Goal: Obtain resource: Download file/media

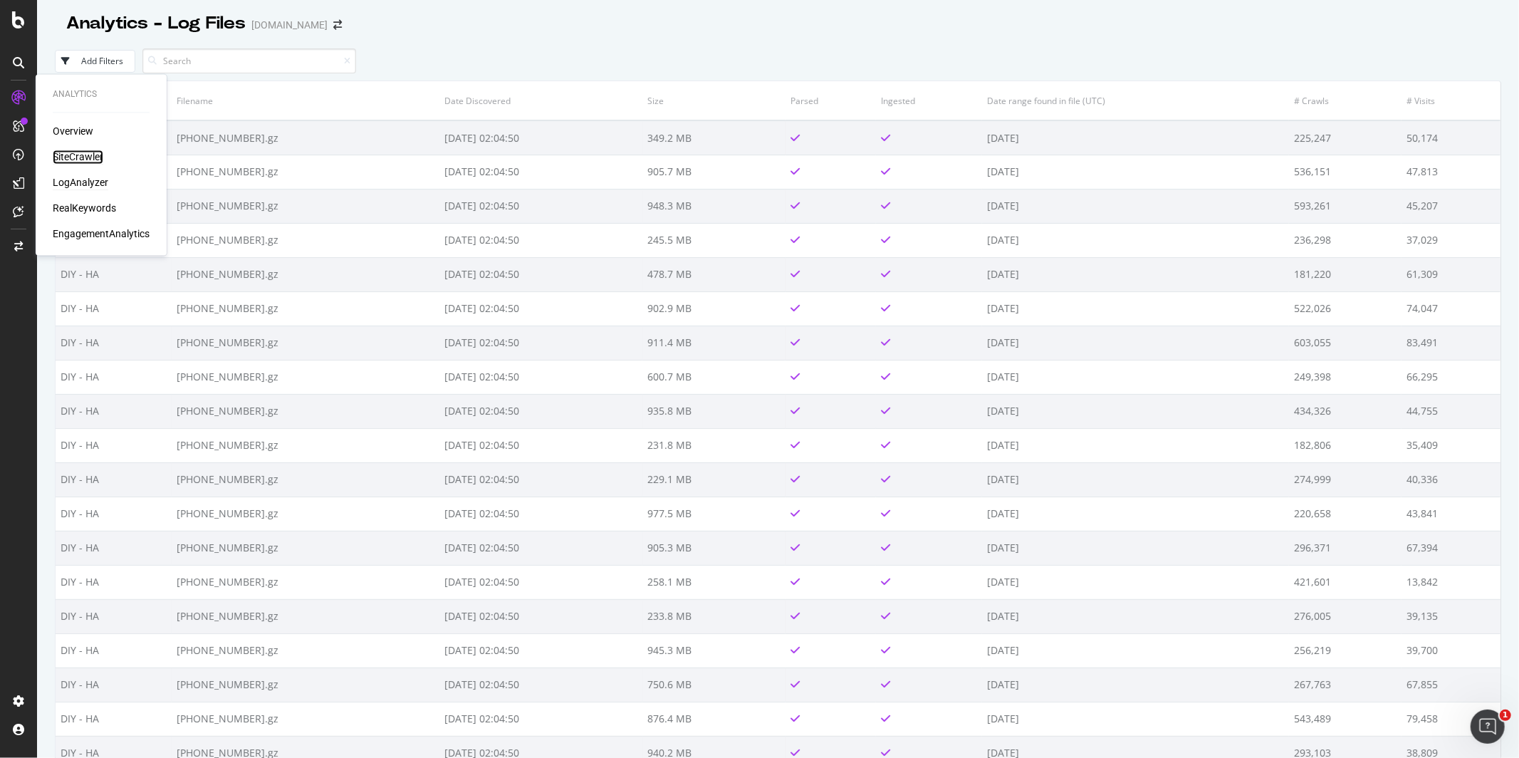
click at [60, 157] on div "SiteCrawler" at bounding box center [78, 157] width 51 height 14
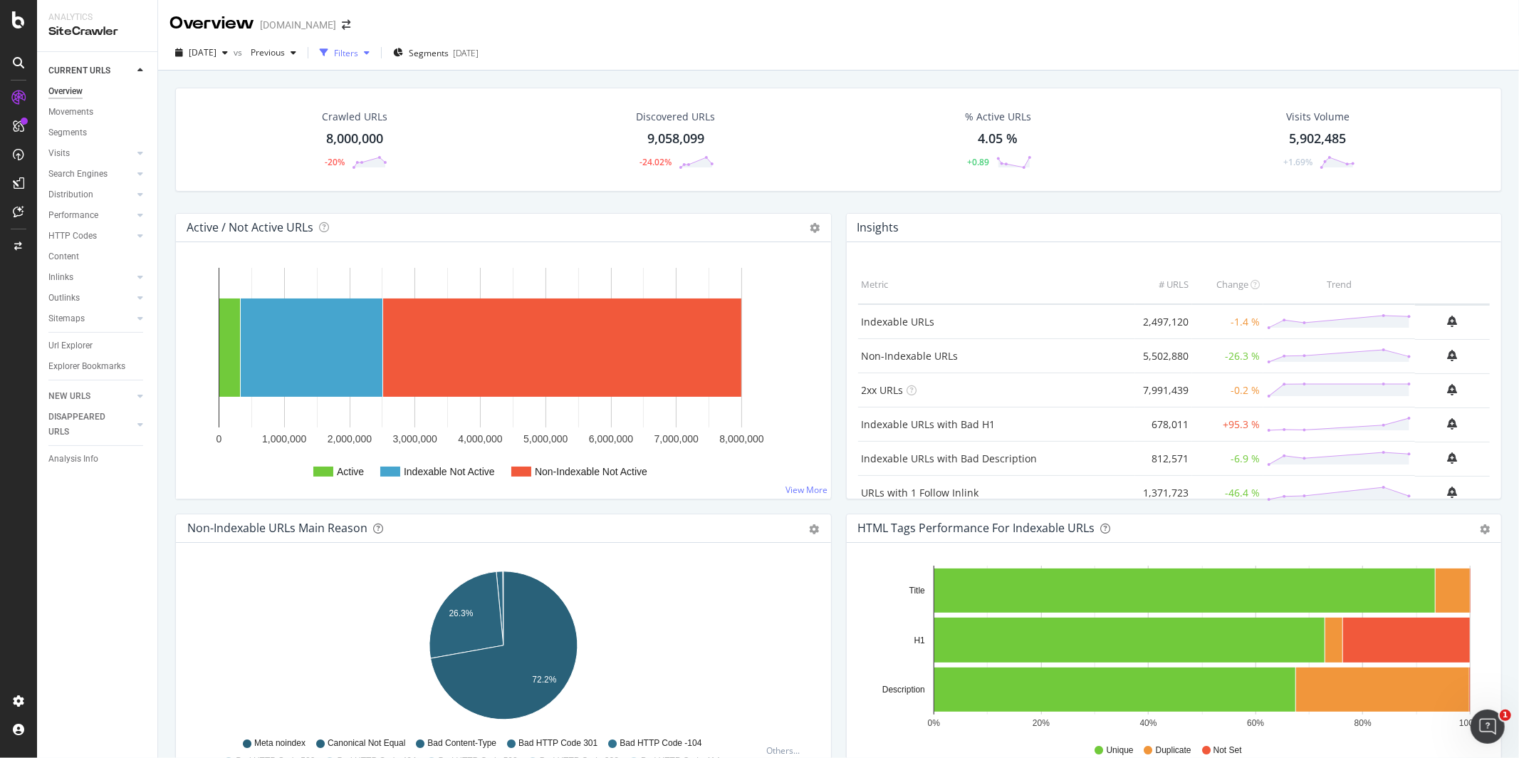
click at [375, 61] on div "Filters" at bounding box center [344, 52] width 61 height 21
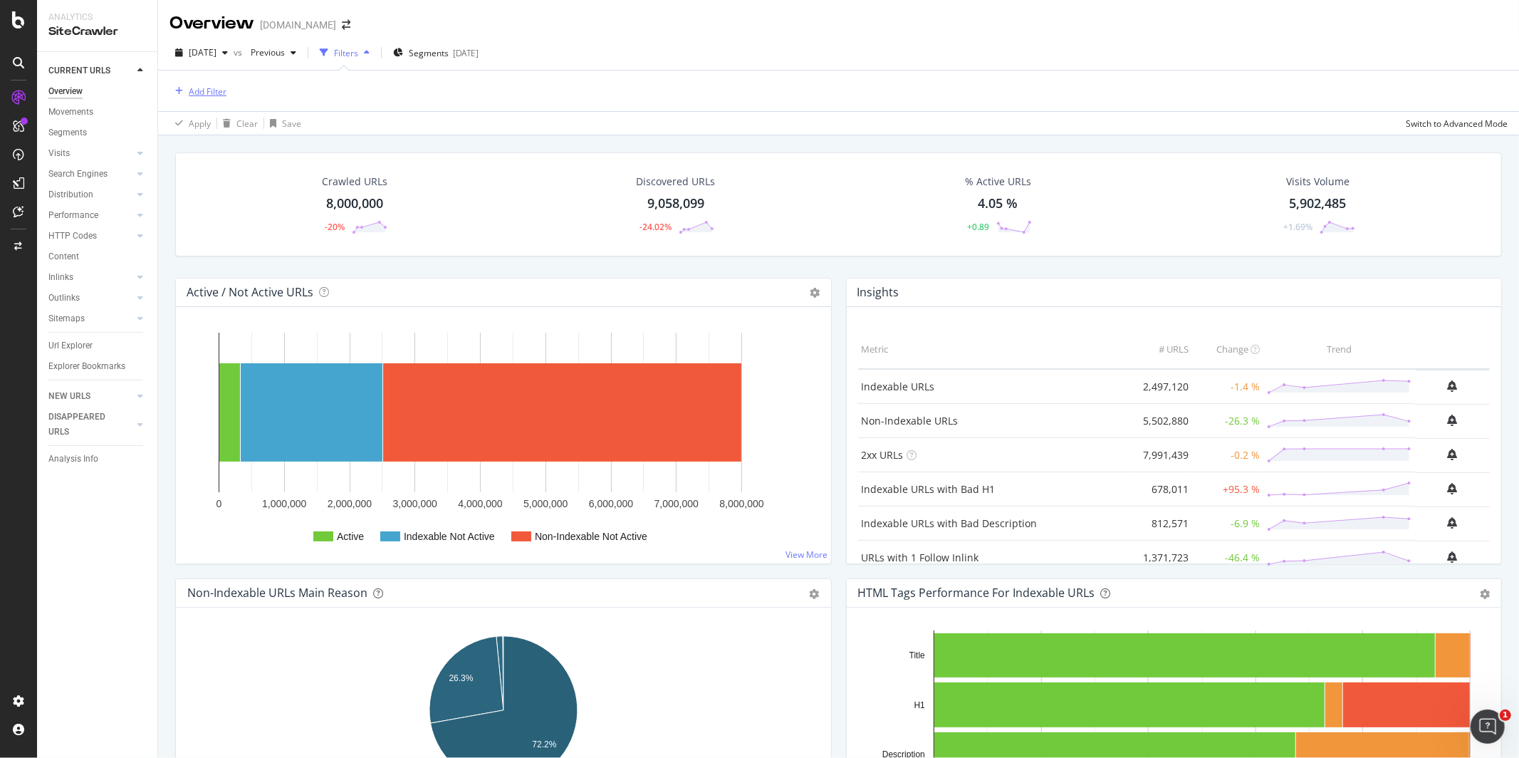
click at [207, 85] on div "Add Filter" at bounding box center [208, 91] width 38 height 12
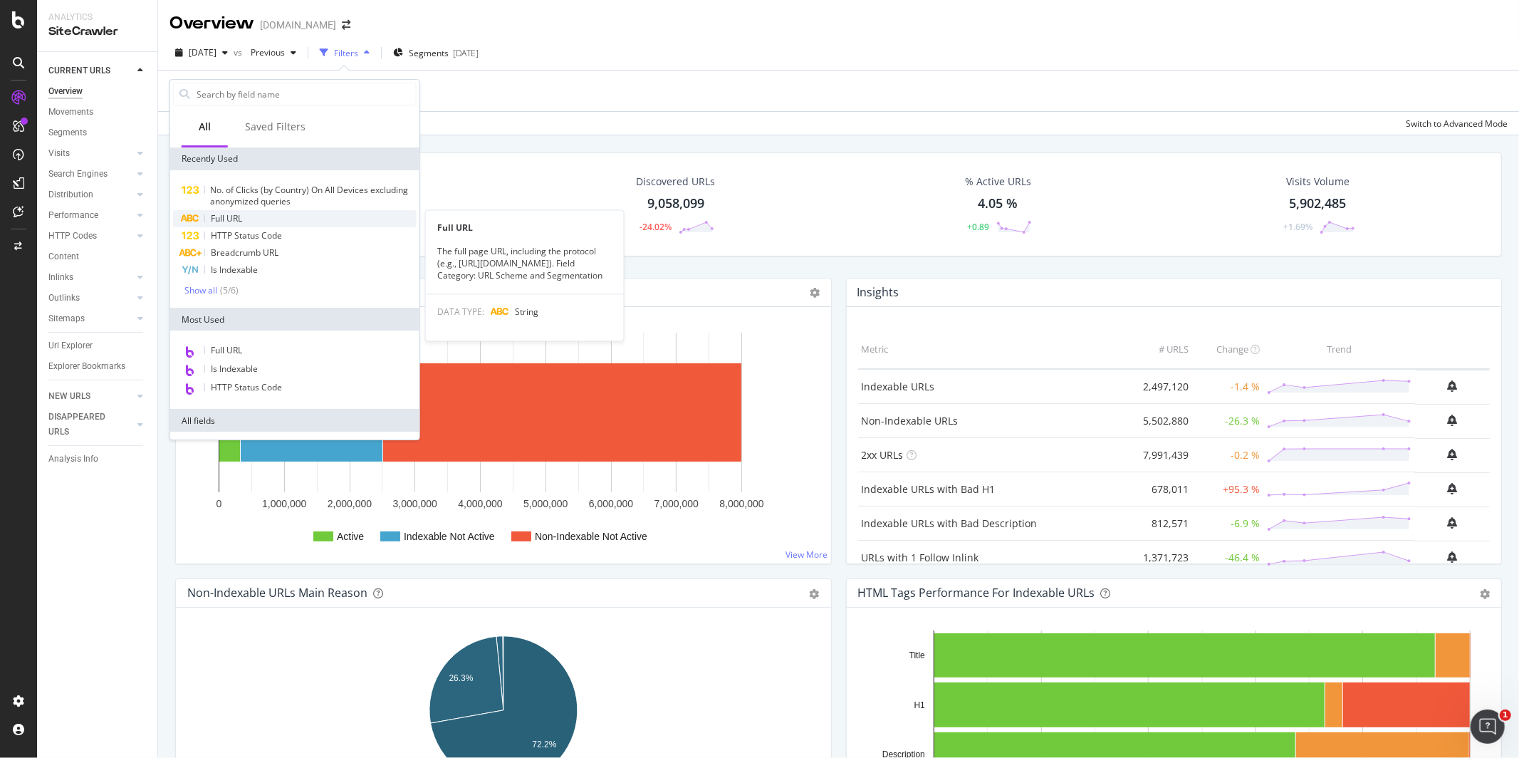
click at [276, 214] on div "Full URL" at bounding box center [295, 218] width 244 height 17
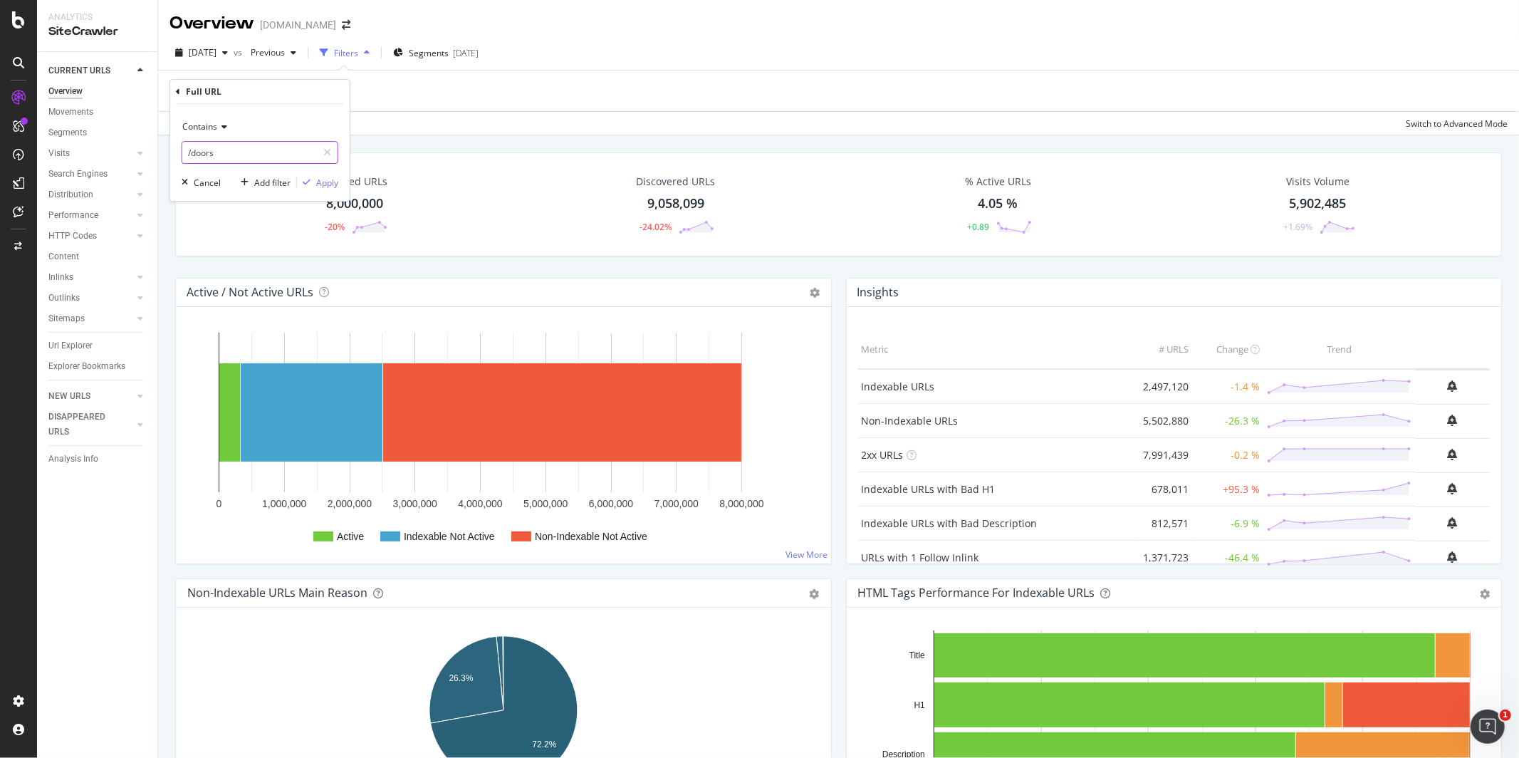
drag, startPoint x: 256, startPoint y: 149, endPoint x: 229, endPoint y: 148, distance: 27.1
click at [229, 148] on input "/doors" at bounding box center [249, 152] width 135 height 23
click at [208, 152] on input "/doors" at bounding box center [249, 152] width 135 height 23
drag, startPoint x: 192, startPoint y: 152, endPoint x: 219, endPoint y: 152, distance: 27.8
click at [219, 152] on input "/doors" at bounding box center [249, 152] width 135 height 23
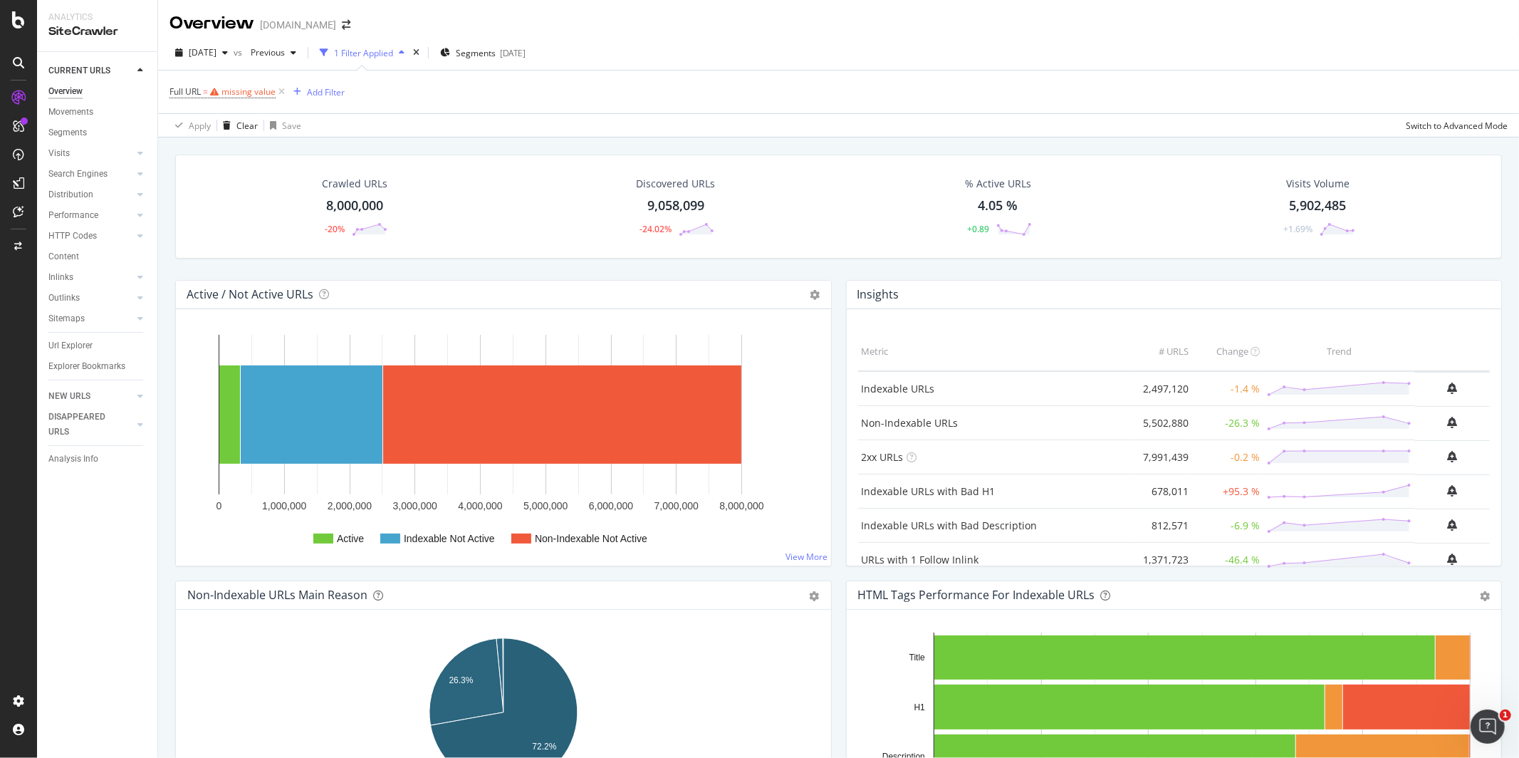
click at [476, 117] on div "Apply Clear Save Switch to Advanced Mode" at bounding box center [838, 125] width 1361 height 24
click at [67, 348] on div "Url Explorer" at bounding box center [70, 345] width 44 height 15
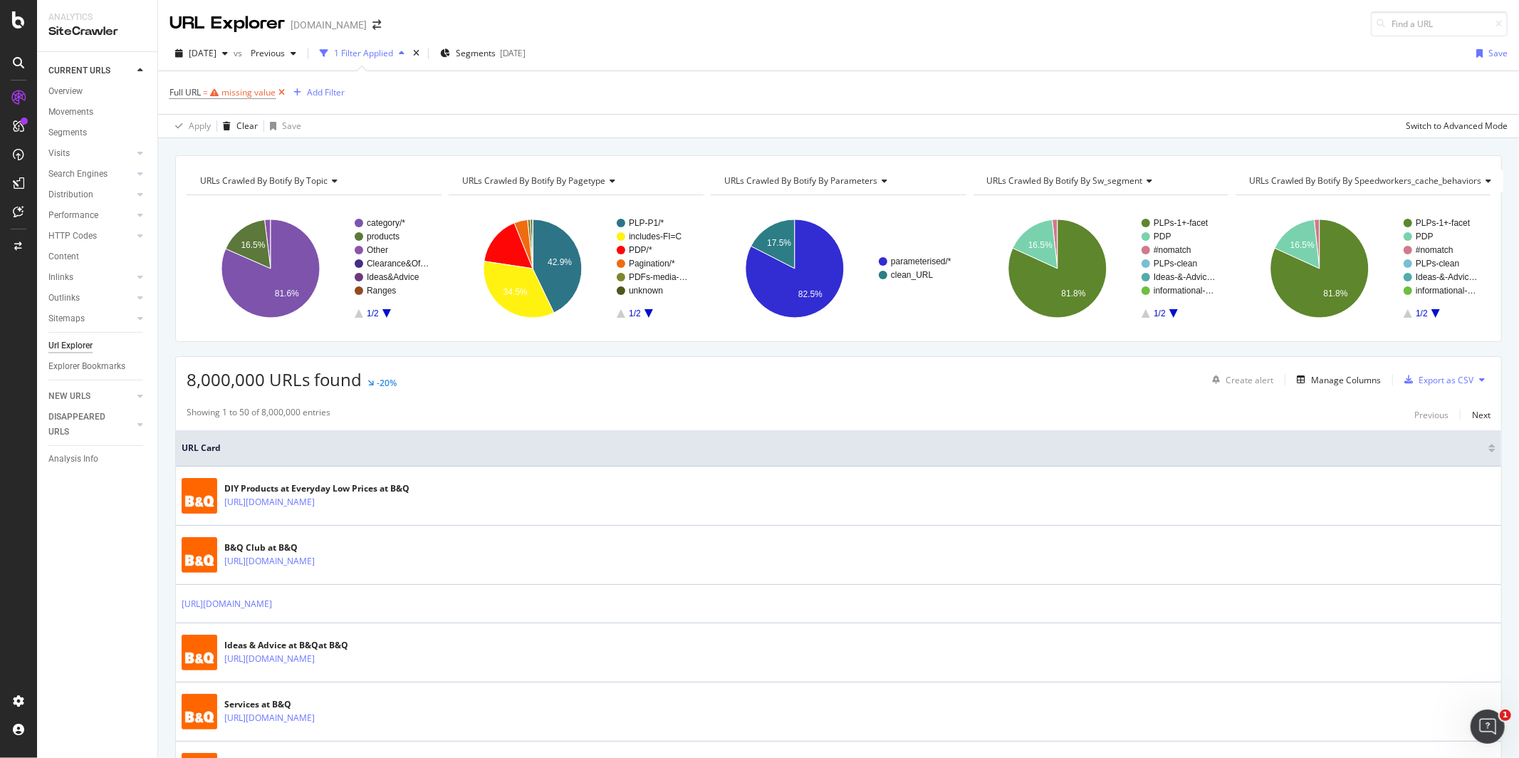
click at [281, 95] on icon at bounding box center [282, 92] width 12 height 14
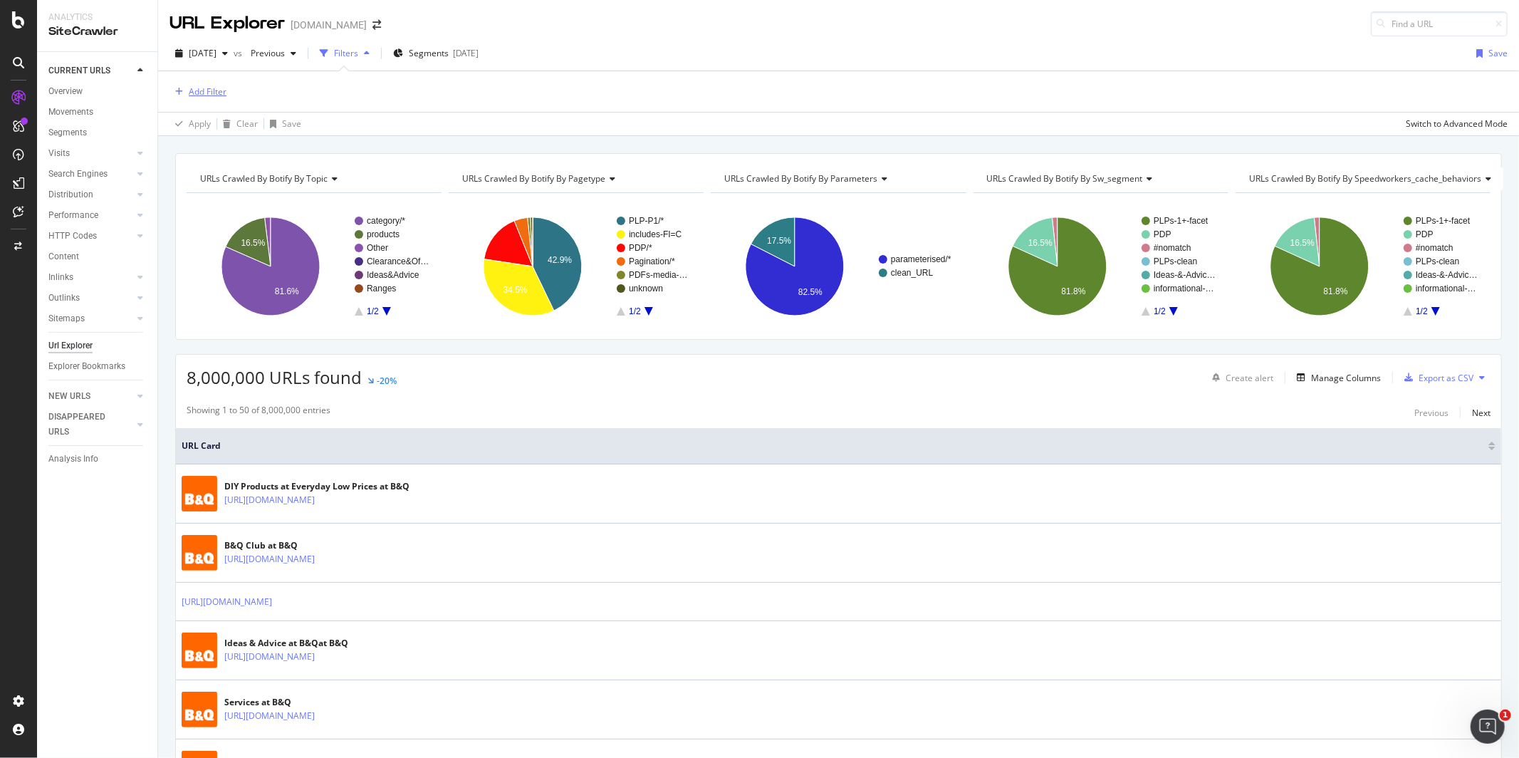
click at [217, 95] on div "Add Filter" at bounding box center [208, 91] width 38 height 12
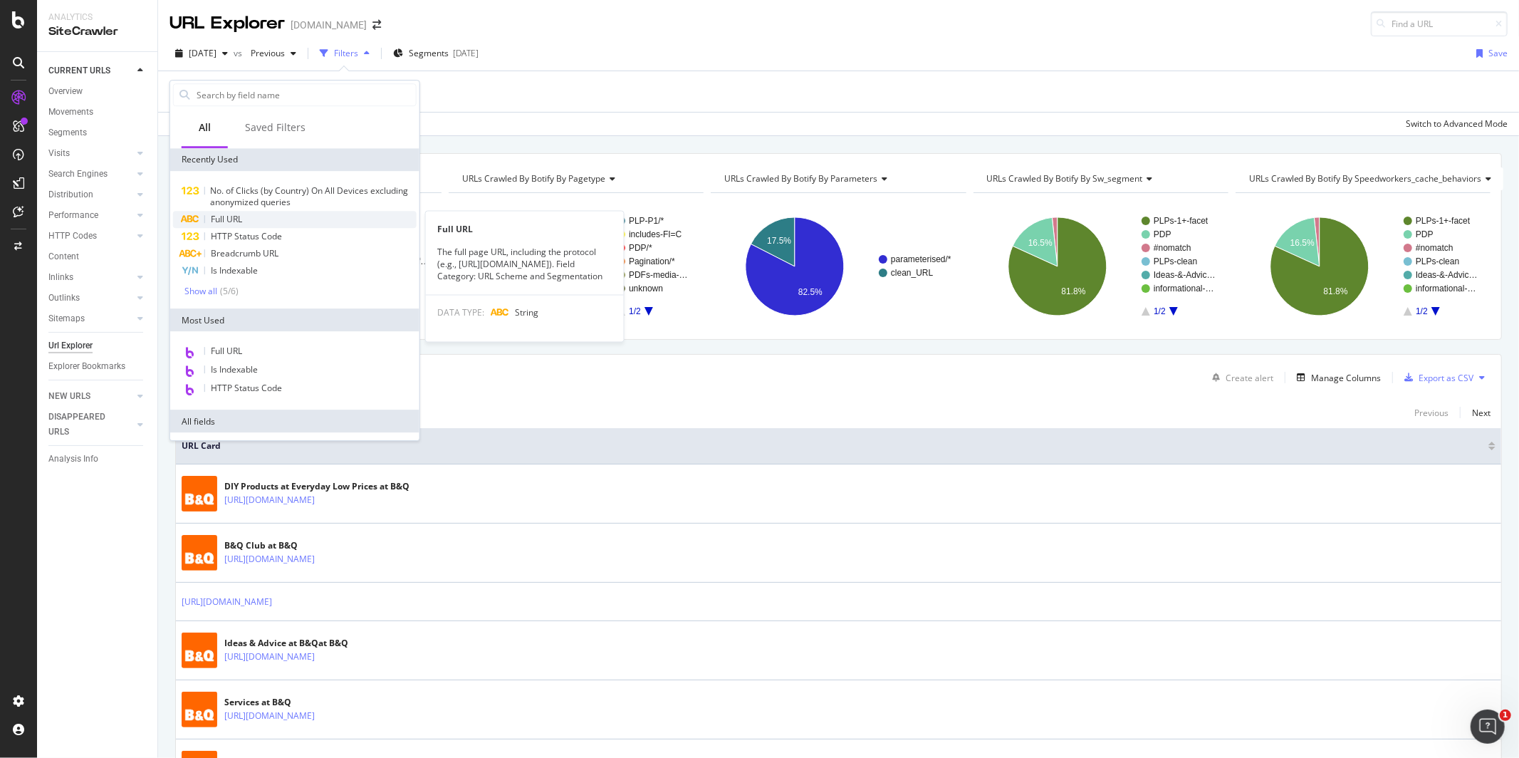
click at [241, 217] on span "Full URL" at bounding box center [226, 219] width 31 height 12
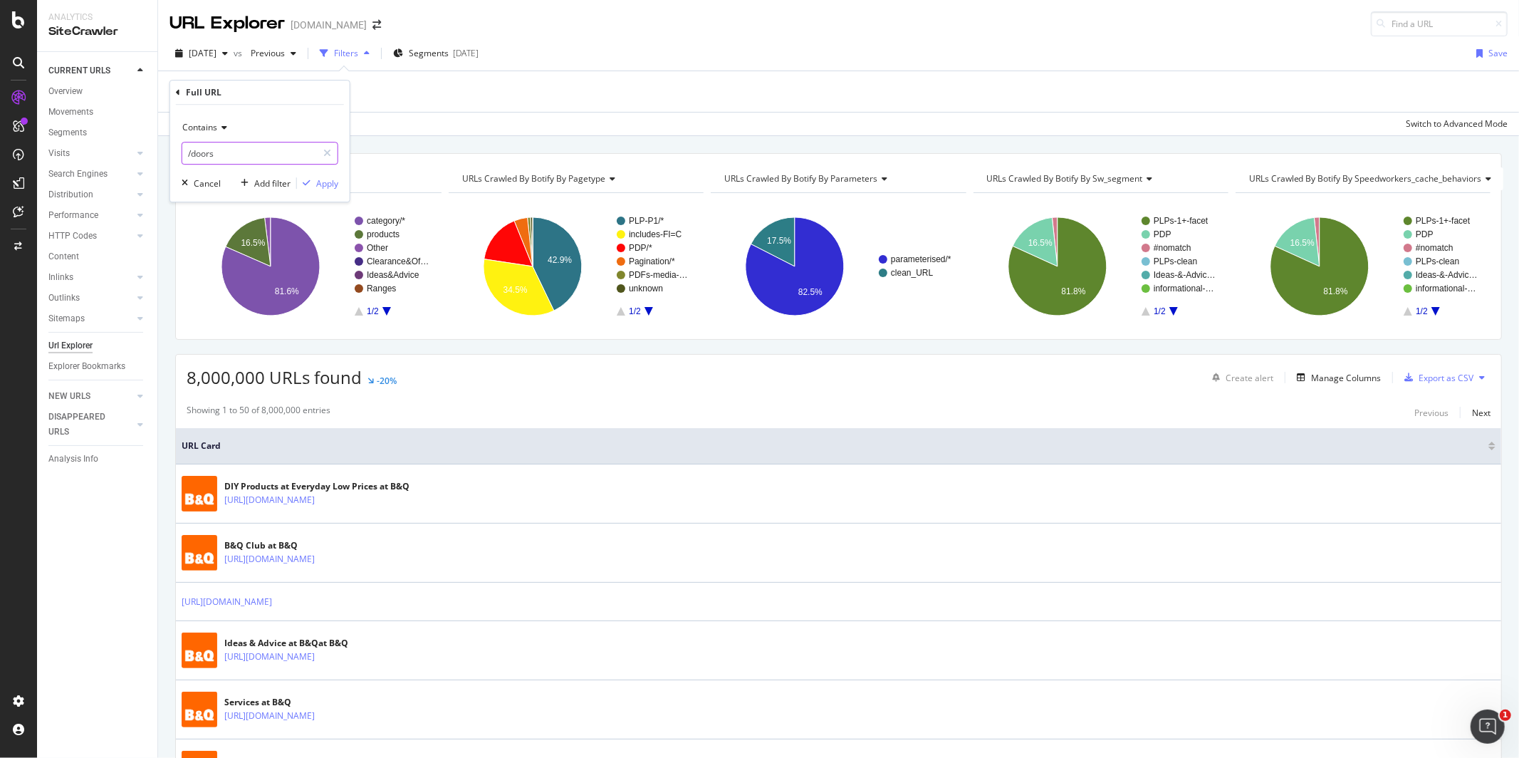
drag, startPoint x: 237, startPoint y: 158, endPoint x: 211, endPoint y: 158, distance: 26.4
click at [211, 158] on input "/doors" at bounding box center [249, 153] width 135 height 23
drag, startPoint x: 233, startPoint y: 157, endPoint x: 184, endPoint y: 155, distance: 48.5
click at [184, 155] on input "/doors" at bounding box center [249, 153] width 135 height 23
paste input "[URL][DOMAIN_NAME][DOMAIN_NAME]"
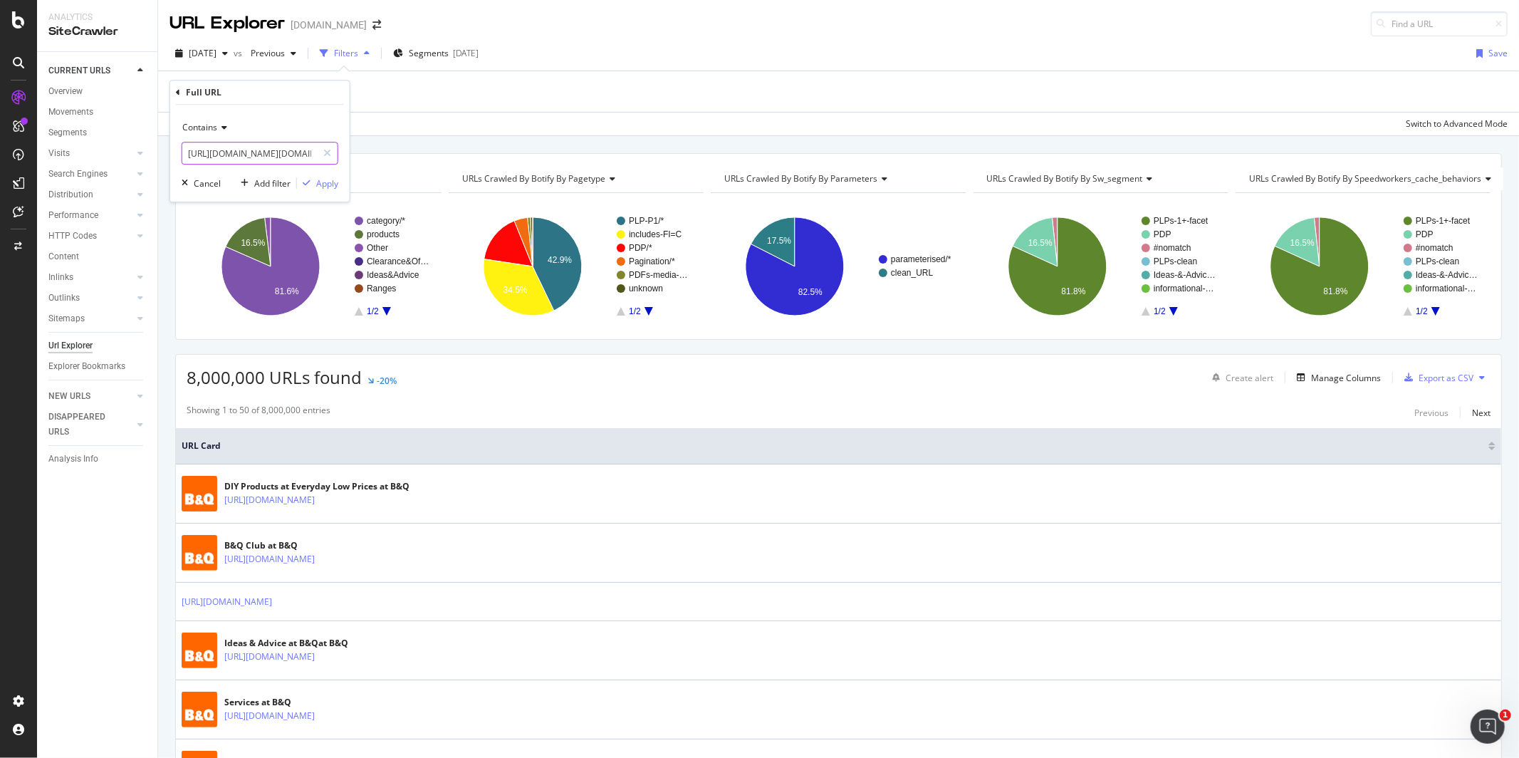
drag, startPoint x: 251, startPoint y: 153, endPoint x: 185, endPoint y: 154, distance: 65.5
click at [185, 154] on input "[URL][DOMAIN_NAME][DOMAIN_NAME]" at bounding box center [249, 153] width 135 height 23
type input "/[DOMAIN_NAME]"
click at [326, 187] on div "Apply" at bounding box center [327, 183] width 22 height 12
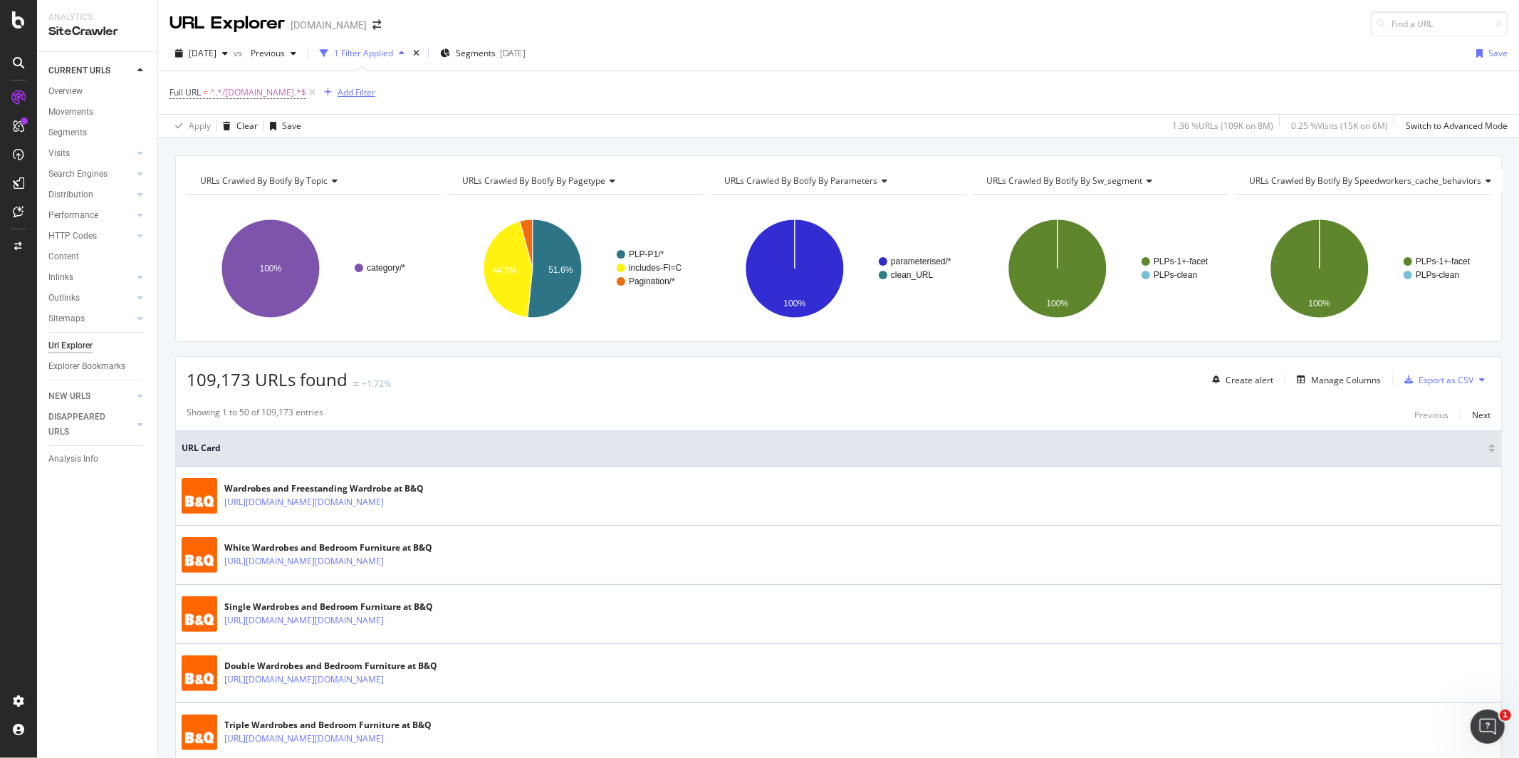
click at [353, 98] on div "Add Filter" at bounding box center [357, 92] width 38 height 12
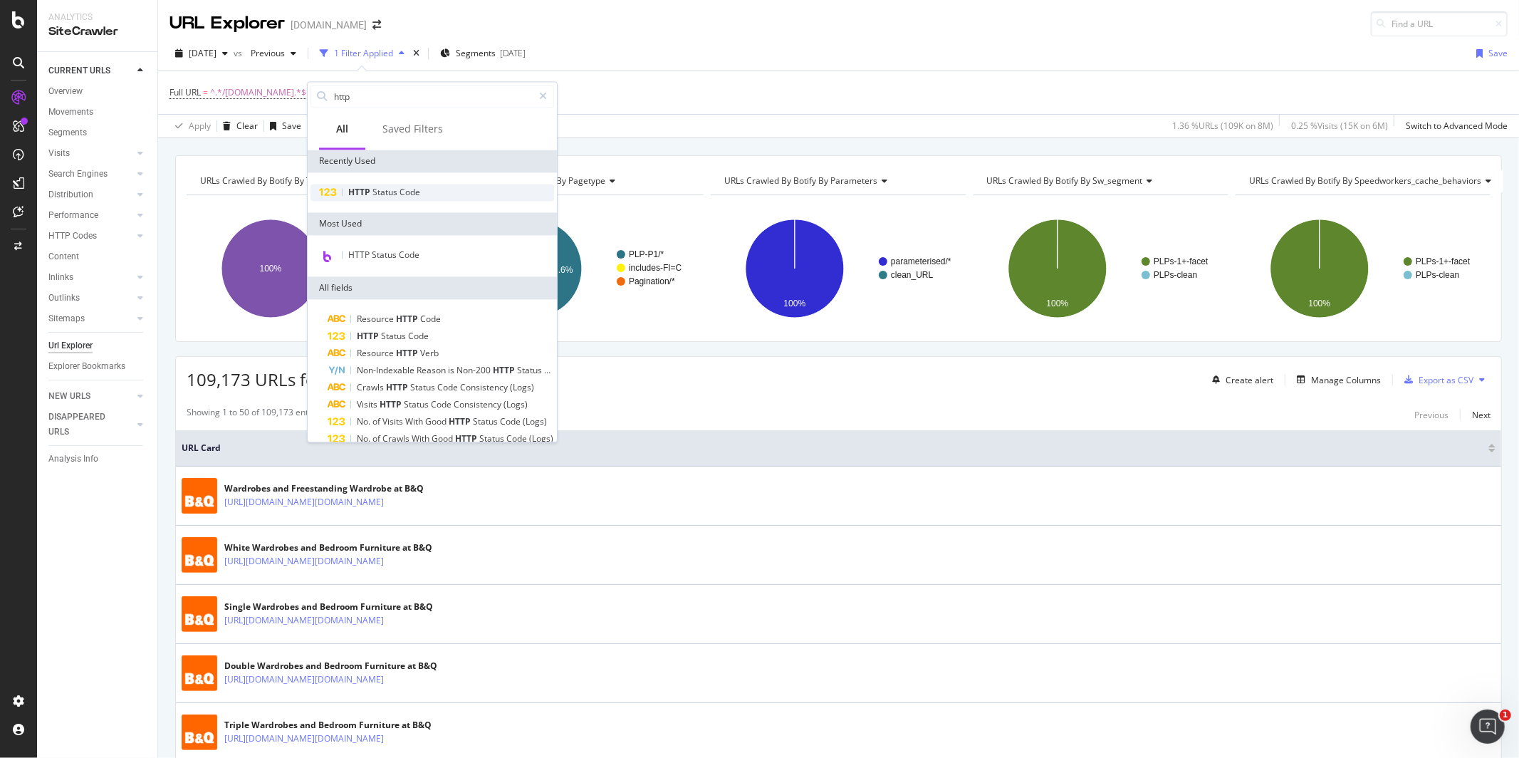
type input "http"
click at [422, 192] on div "HTTP Status Code" at bounding box center [433, 192] width 244 height 17
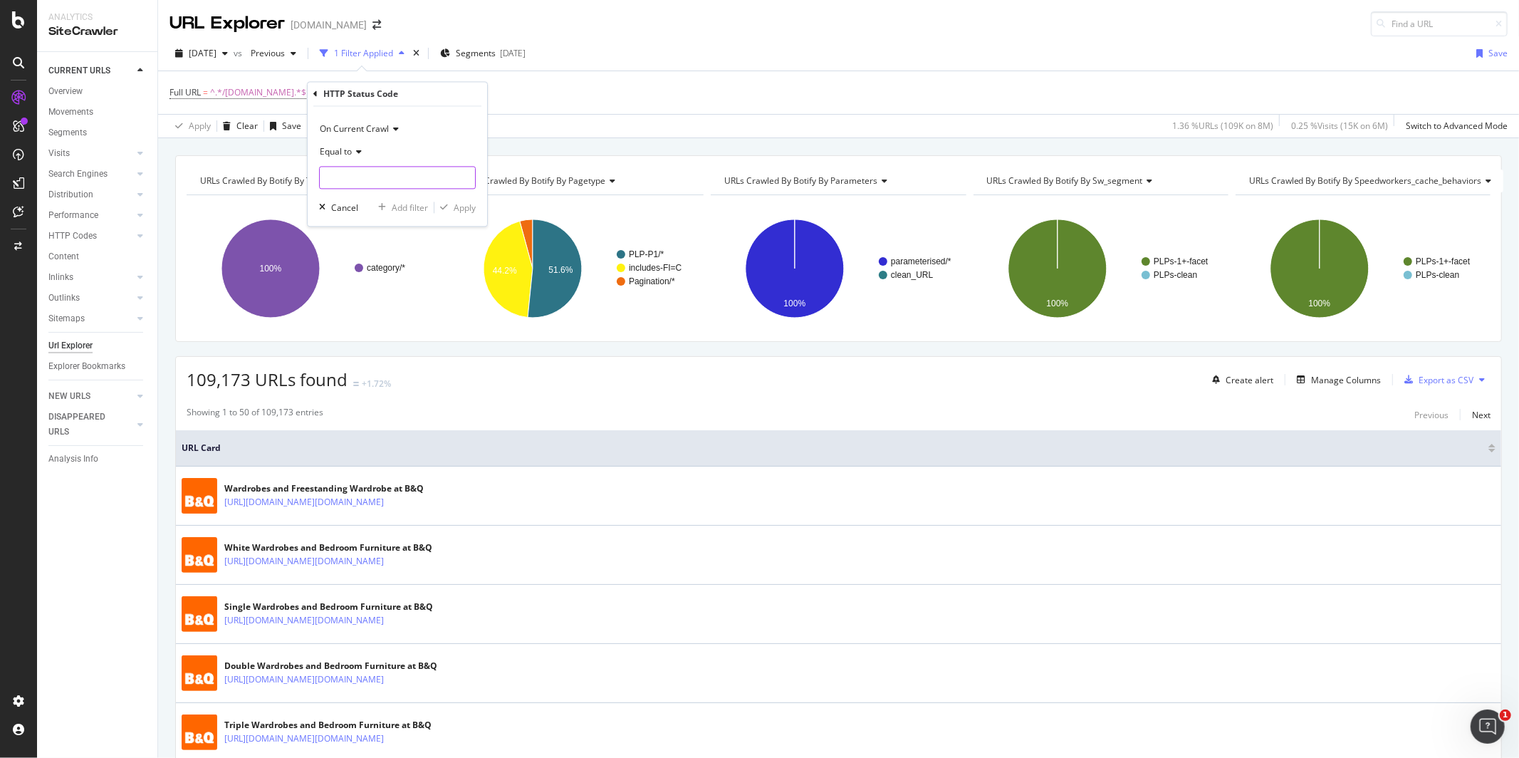
click at [407, 180] on input "number" at bounding box center [397, 178] width 157 height 23
click at [395, 201] on span "200" at bounding box center [367, 197] width 88 height 12
type input "200"
click at [444, 214] on div "Apply" at bounding box center [454, 208] width 41 height 13
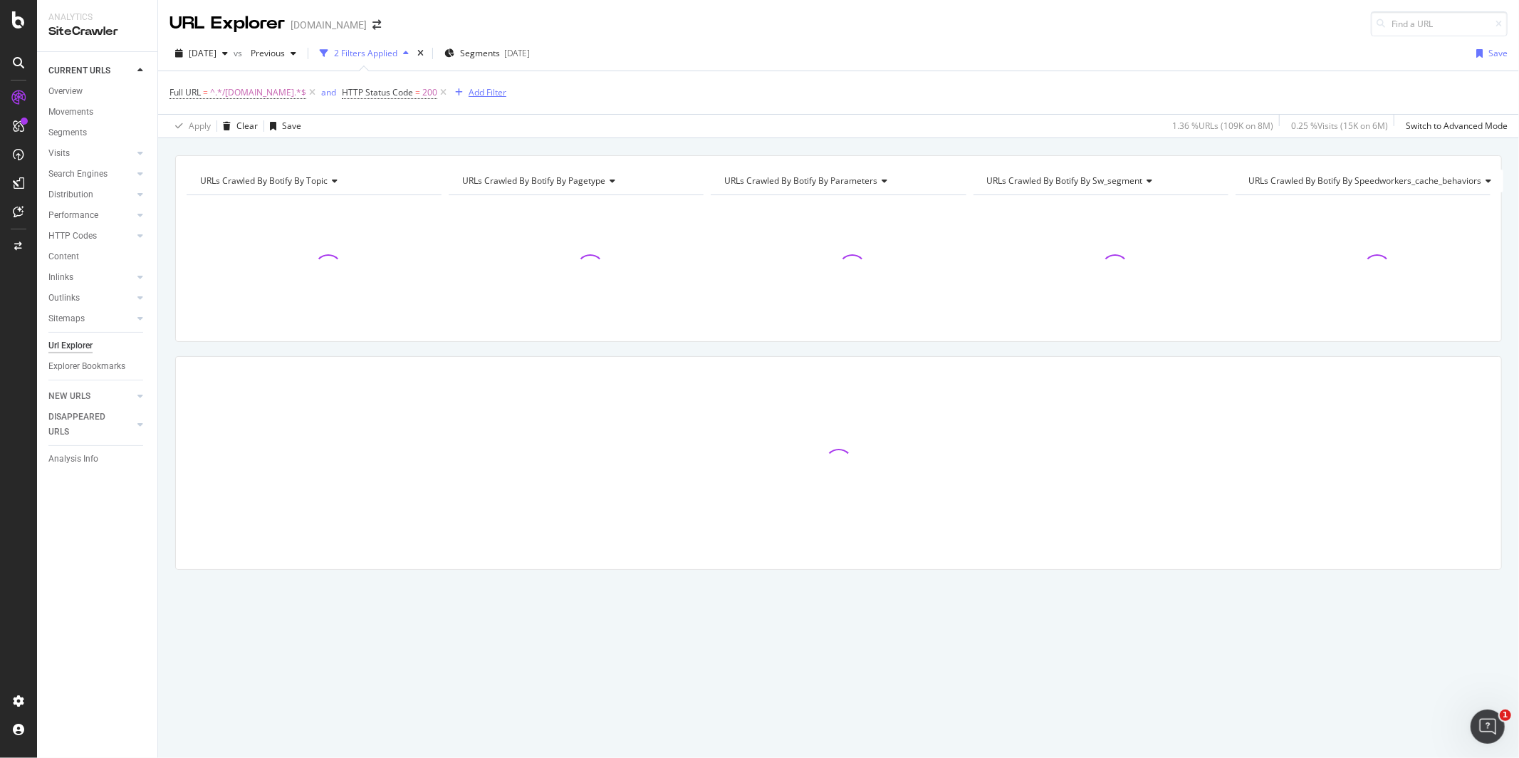
click at [469, 93] on div "Add Filter" at bounding box center [488, 92] width 38 height 12
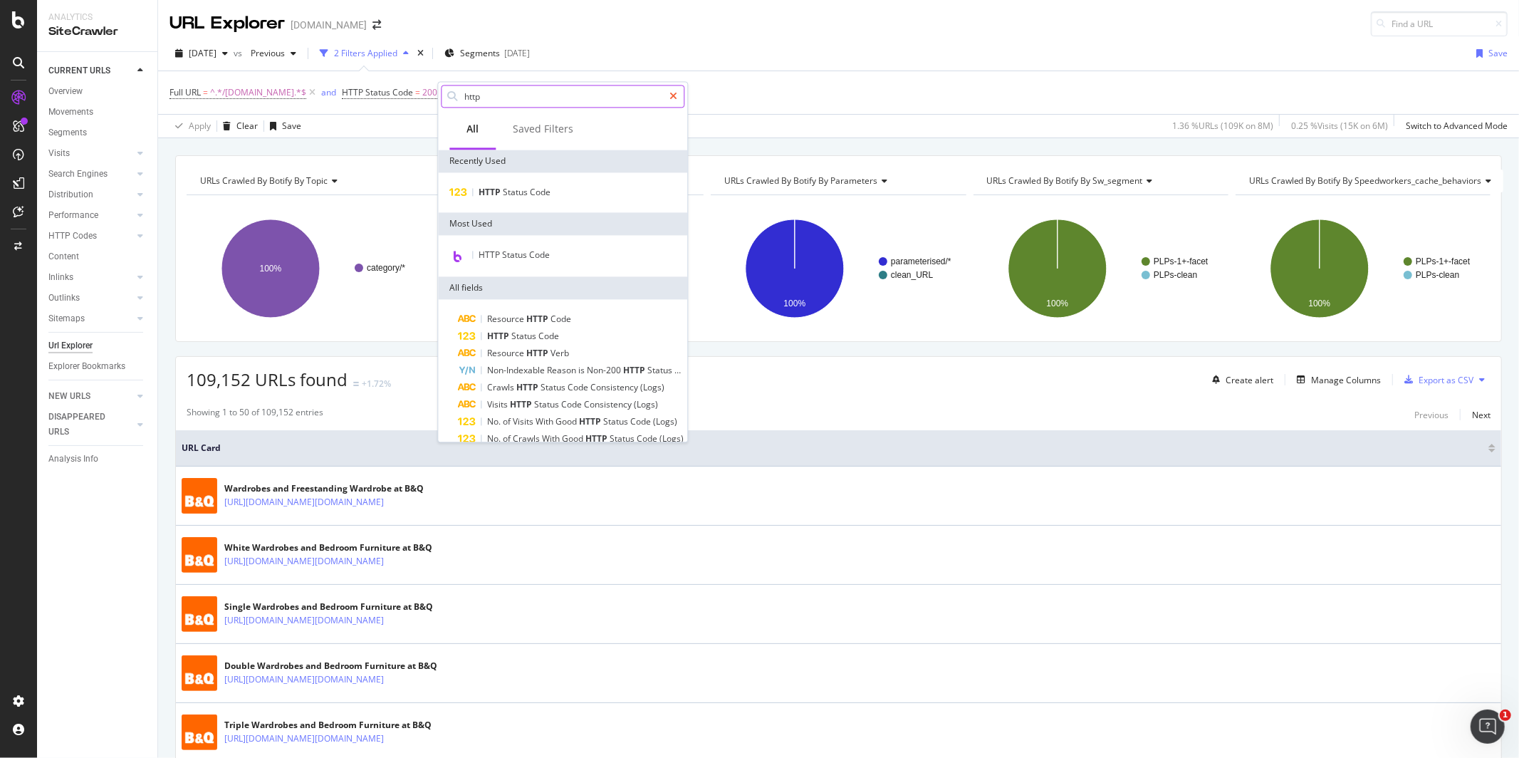
click at [670, 100] on icon at bounding box center [673, 96] width 8 height 10
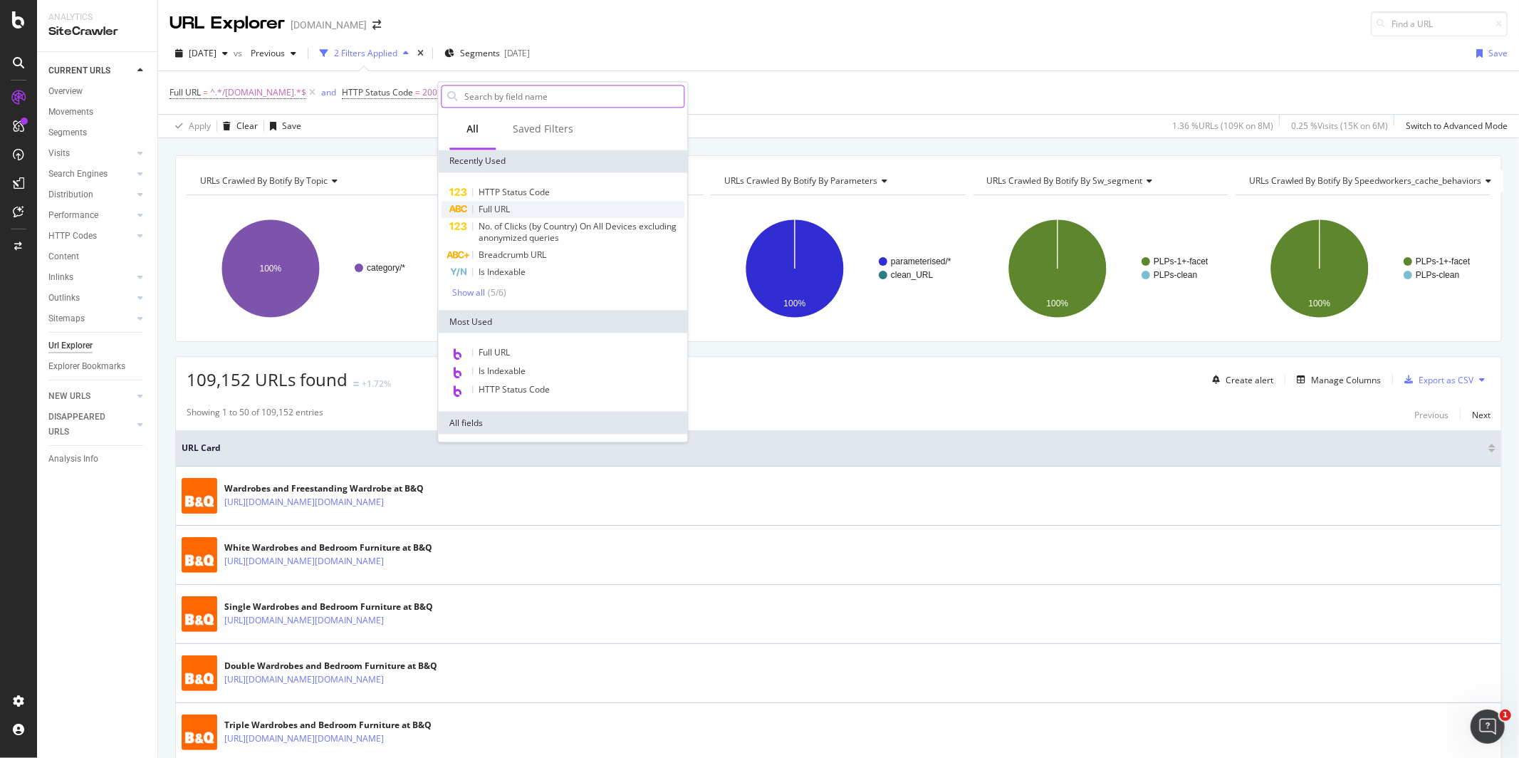
click at [508, 209] on span "Full URL" at bounding box center [494, 209] width 31 height 12
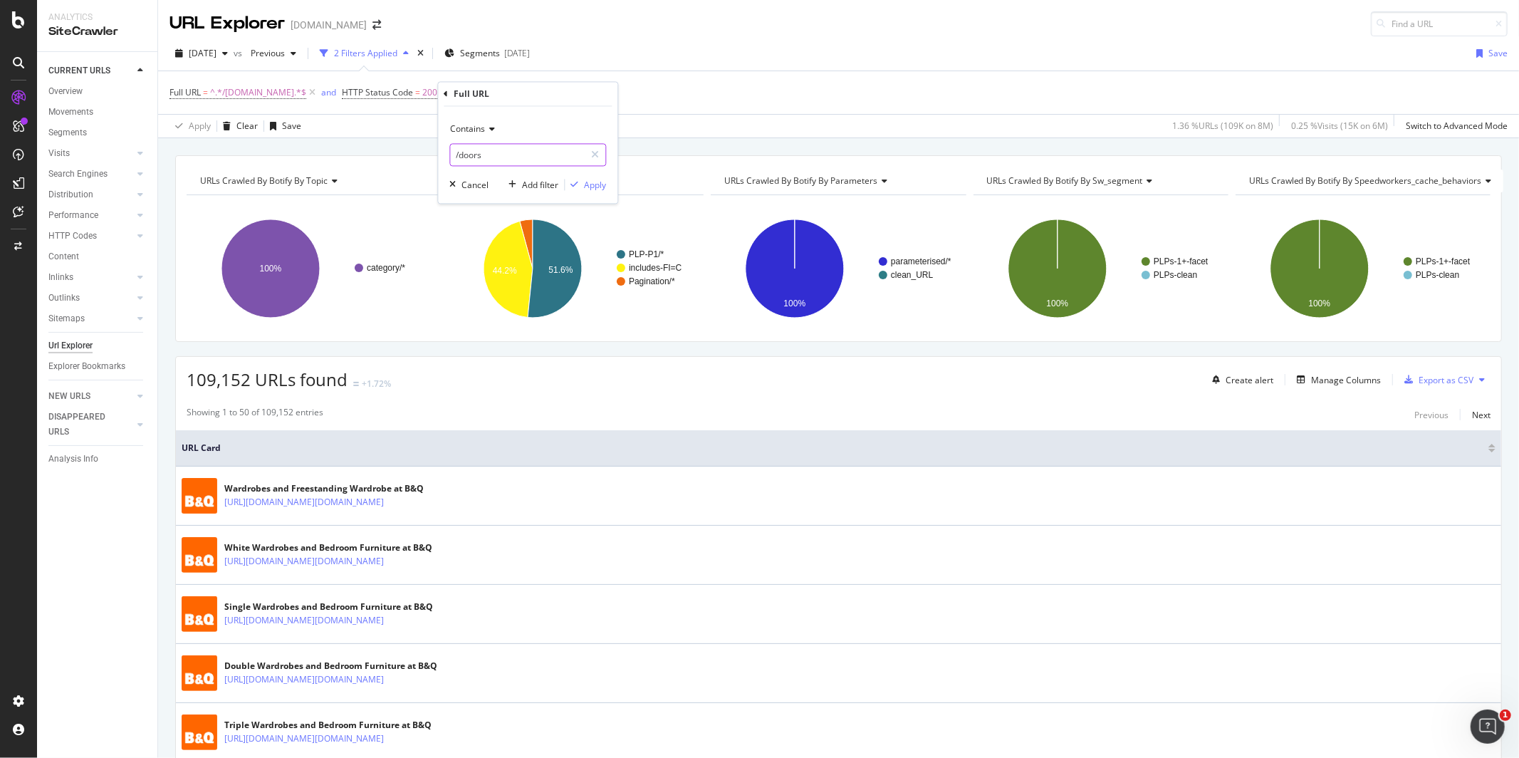
drag, startPoint x: 501, startPoint y: 162, endPoint x: 454, endPoint y: 162, distance: 46.3
click at [454, 162] on input "/doors" at bounding box center [517, 155] width 135 height 23
paste input "[URL][DOMAIN_NAME][DOMAIN_NAME]"
drag, startPoint x: 521, startPoint y: 155, endPoint x: 590, endPoint y: 157, distance: 69.9
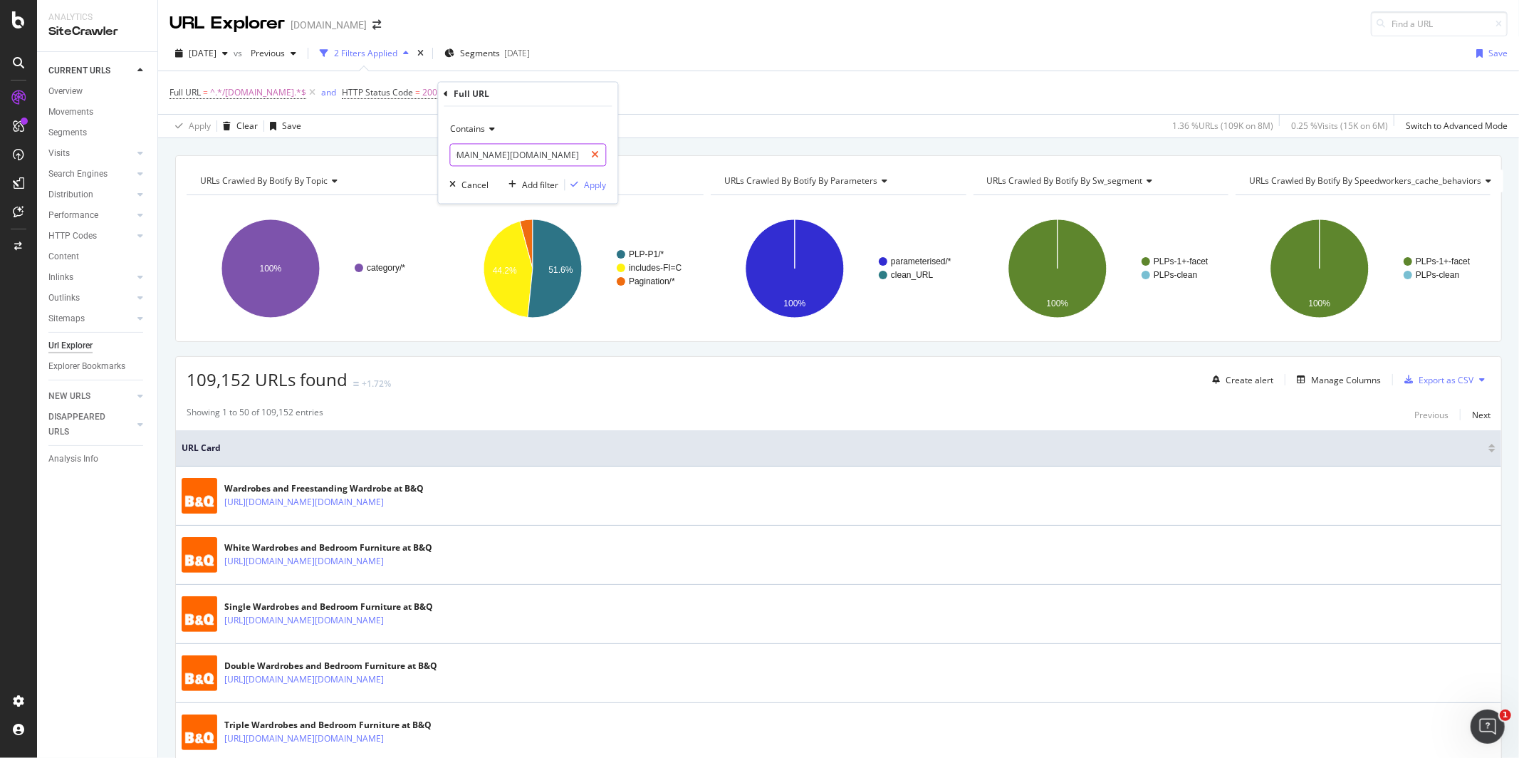
click at [590, 157] on div "[URL][DOMAIN_NAME][DOMAIN_NAME]" at bounding box center [527, 155] width 157 height 23
drag, startPoint x: 519, startPoint y: 155, endPoint x: 432, endPoint y: 155, distance: 86.9
click at [432, 155] on body "Analytics SiteCrawler CURRENT URLS Overview Movements Segments Visits Analysis …" at bounding box center [759, 379] width 1519 height 758
click at [538, 152] on input "[URL][DOMAIN_NAME]" at bounding box center [517, 155] width 135 height 23
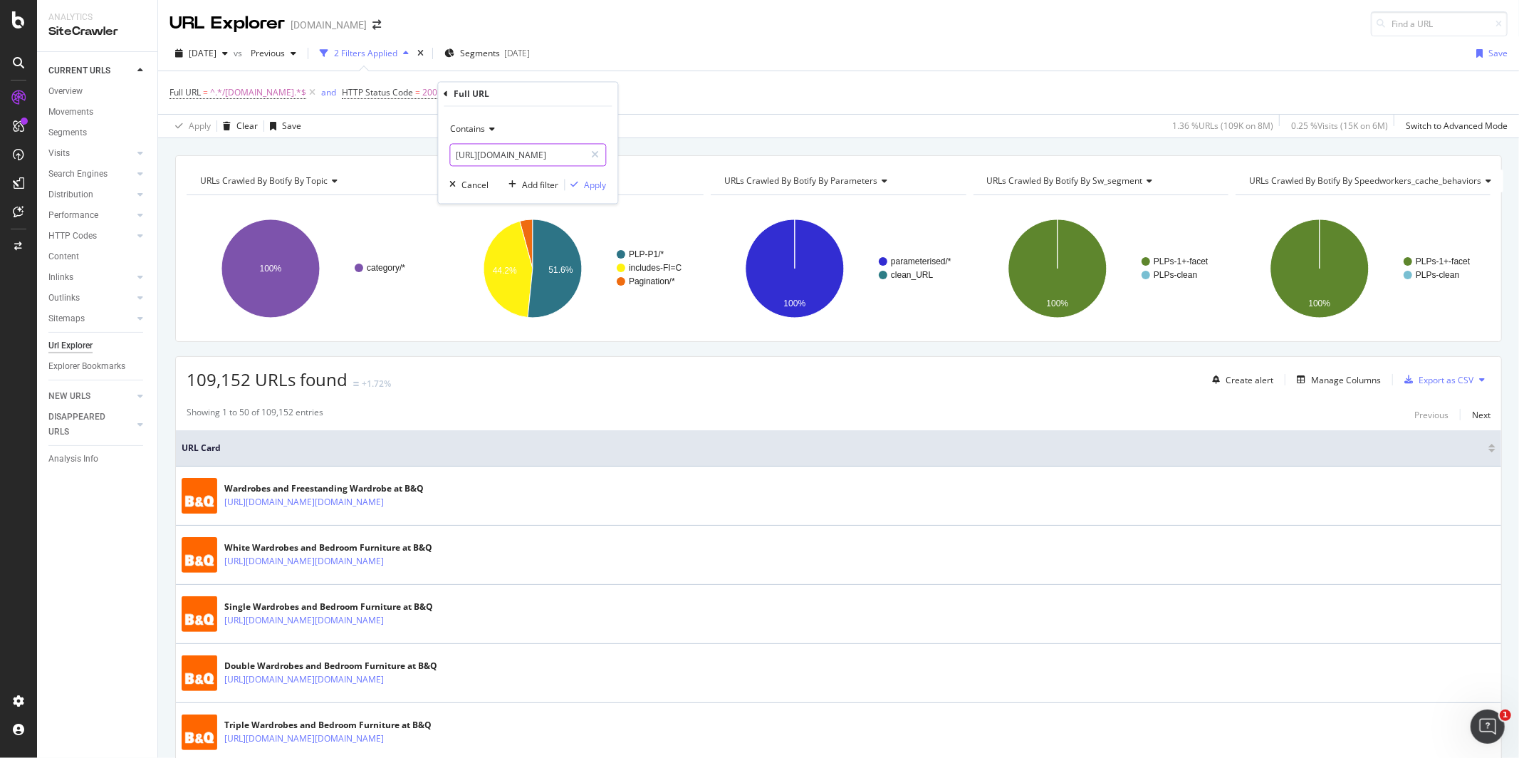
drag, startPoint x: 538, startPoint y: 152, endPoint x: 451, endPoint y: 152, distance: 86.9
click at [451, 152] on input "[URL][DOMAIN_NAME]" at bounding box center [517, 155] width 135 height 23
click at [532, 148] on input "[URL][DOMAIN_NAME]" at bounding box center [517, 155] width 135 height 23
drag, startPoint x: 536, startPoint y: 151, endPoint x: 454, endPoint y: 155, distance: 82.0
click at [454, 155] on input "[URL][DOMAIN_NAME]" at bounding box center [517, 155] width 135 height 23
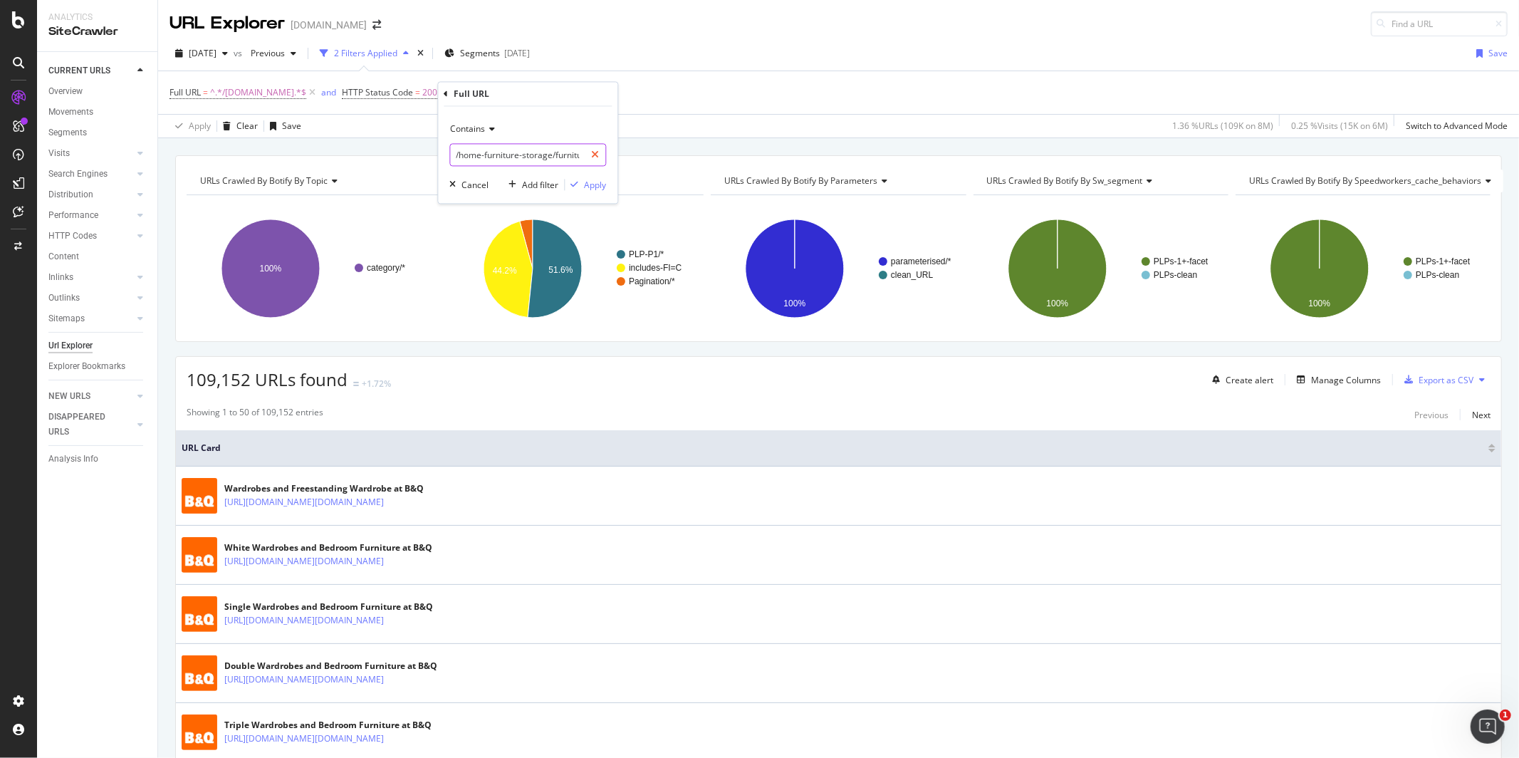
scroll to position [0, 90]
drag, startPoint x: 557, startPoint y: 154, endPoint x: 590, endPoint y: 156, distance: 33.5
click at [590, 156] on div "/home-furniture-storage/furniture/bedroom-furniture" at bounding box center [527, 155] width 157 height 23
type input "/home-furniture-storage"
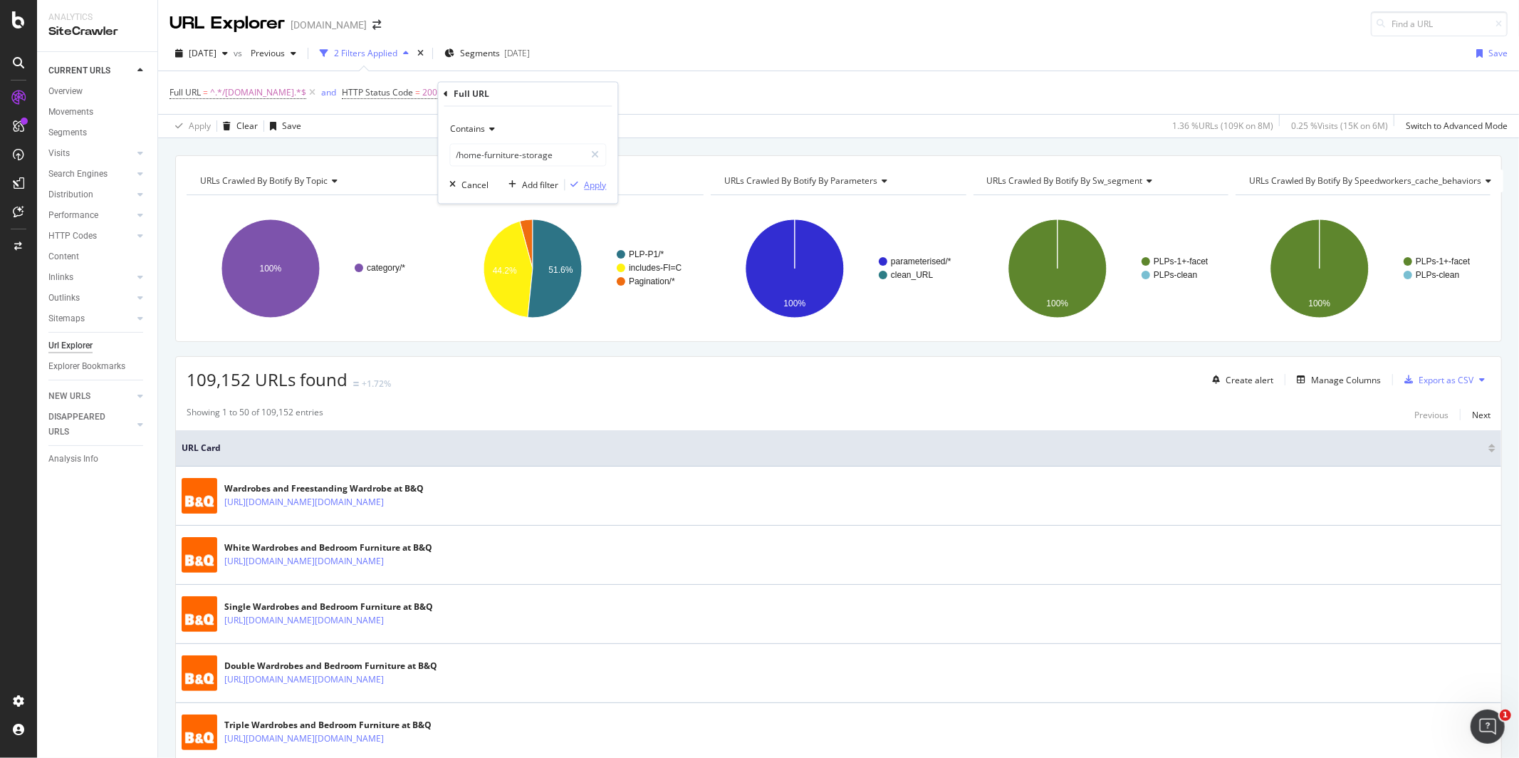
click at [593, 187] on div "Apply" at bounding box center [595, 185] width 22 height 12
click at [533, 95] on span "^.*/home-furniture-storage.*$" at bounding box center [573, 93] width 121 height 20
click at [510, 128] on icon at bounding box center [513, 126] width 10 height 9
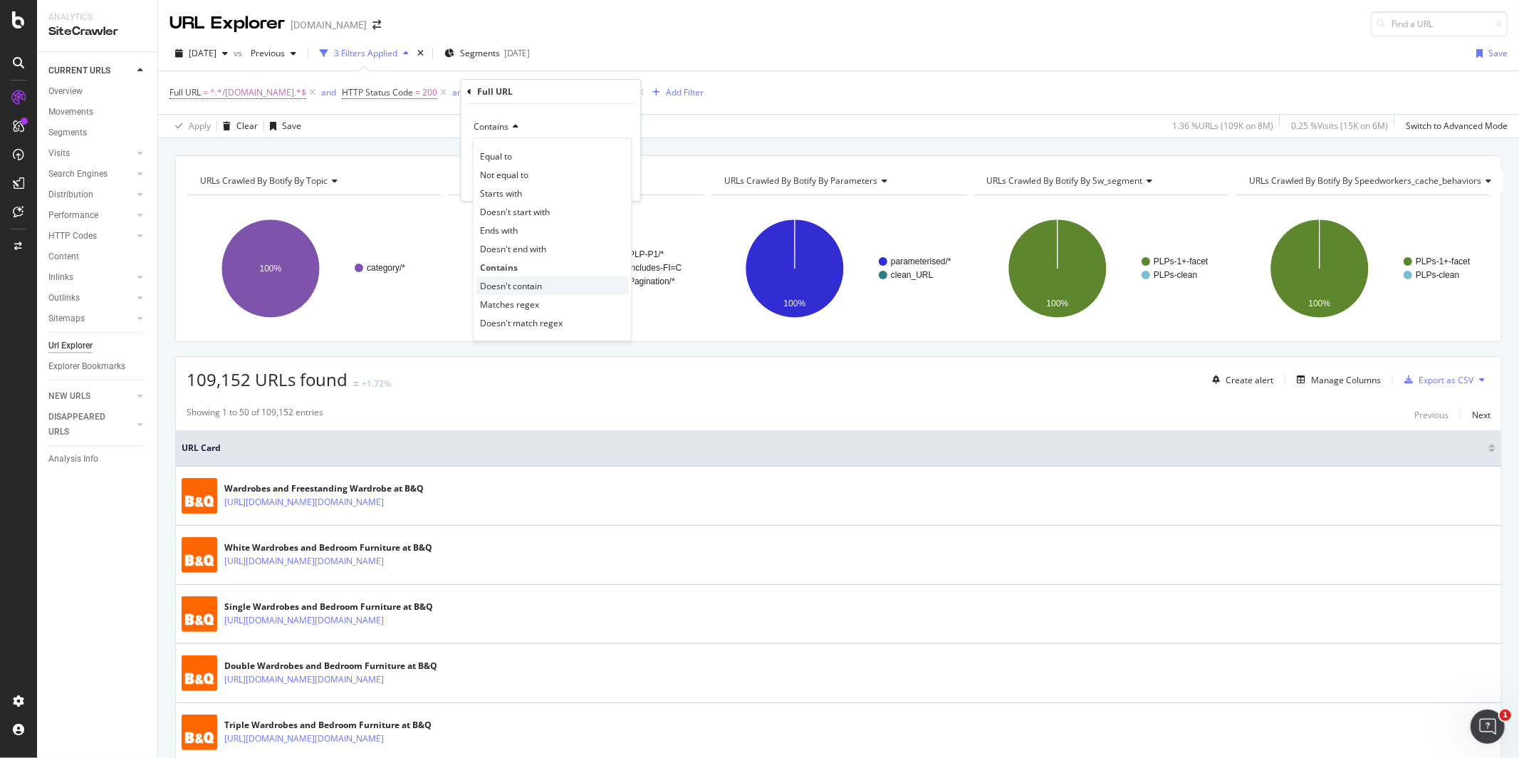
click at [513, 291] on span "Doesn't contain" at bounding box center [511, 286] width 62 height 12
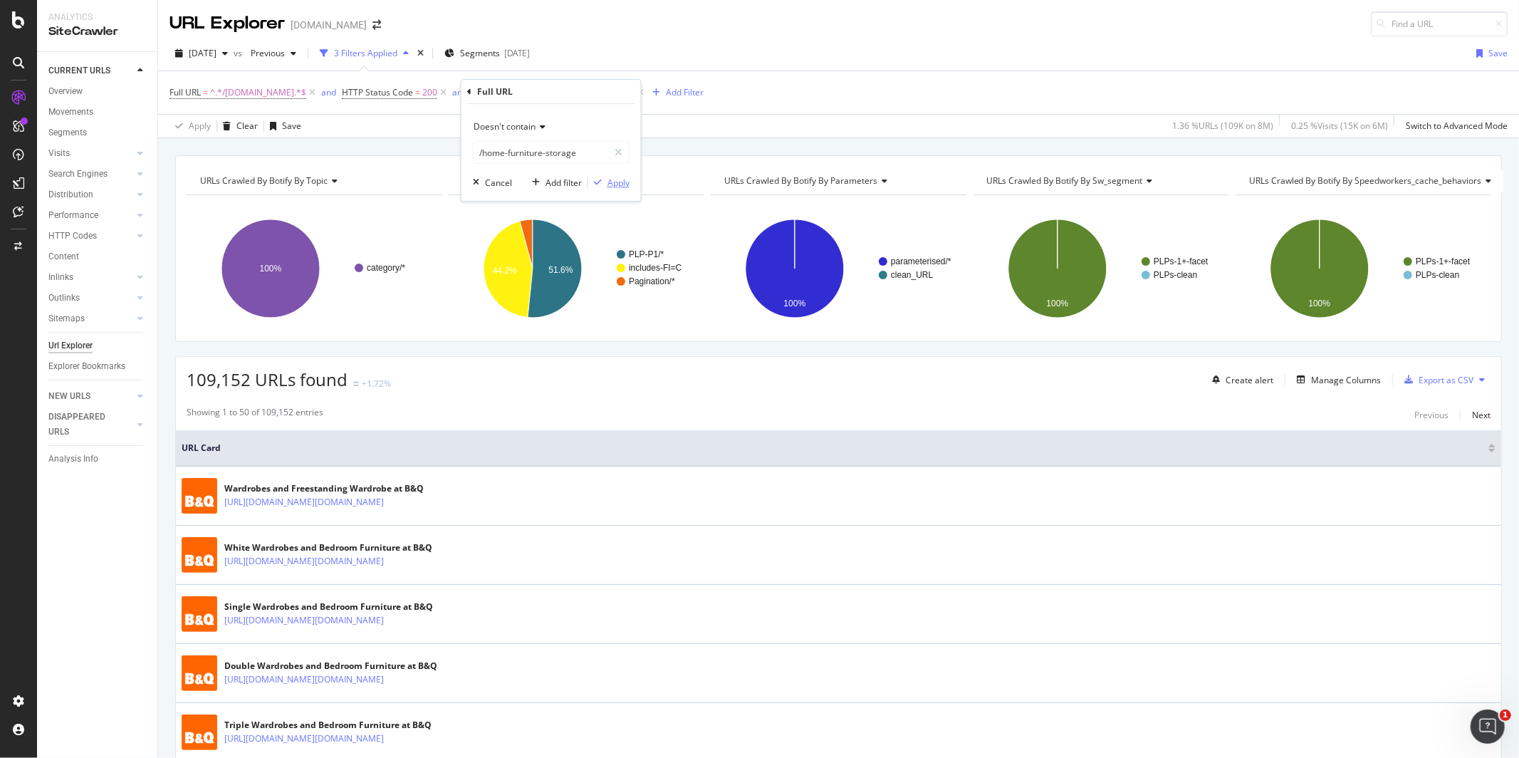
click at [615, 179] on div "Apply" at bounding box center [618, 183] width 22 height 12
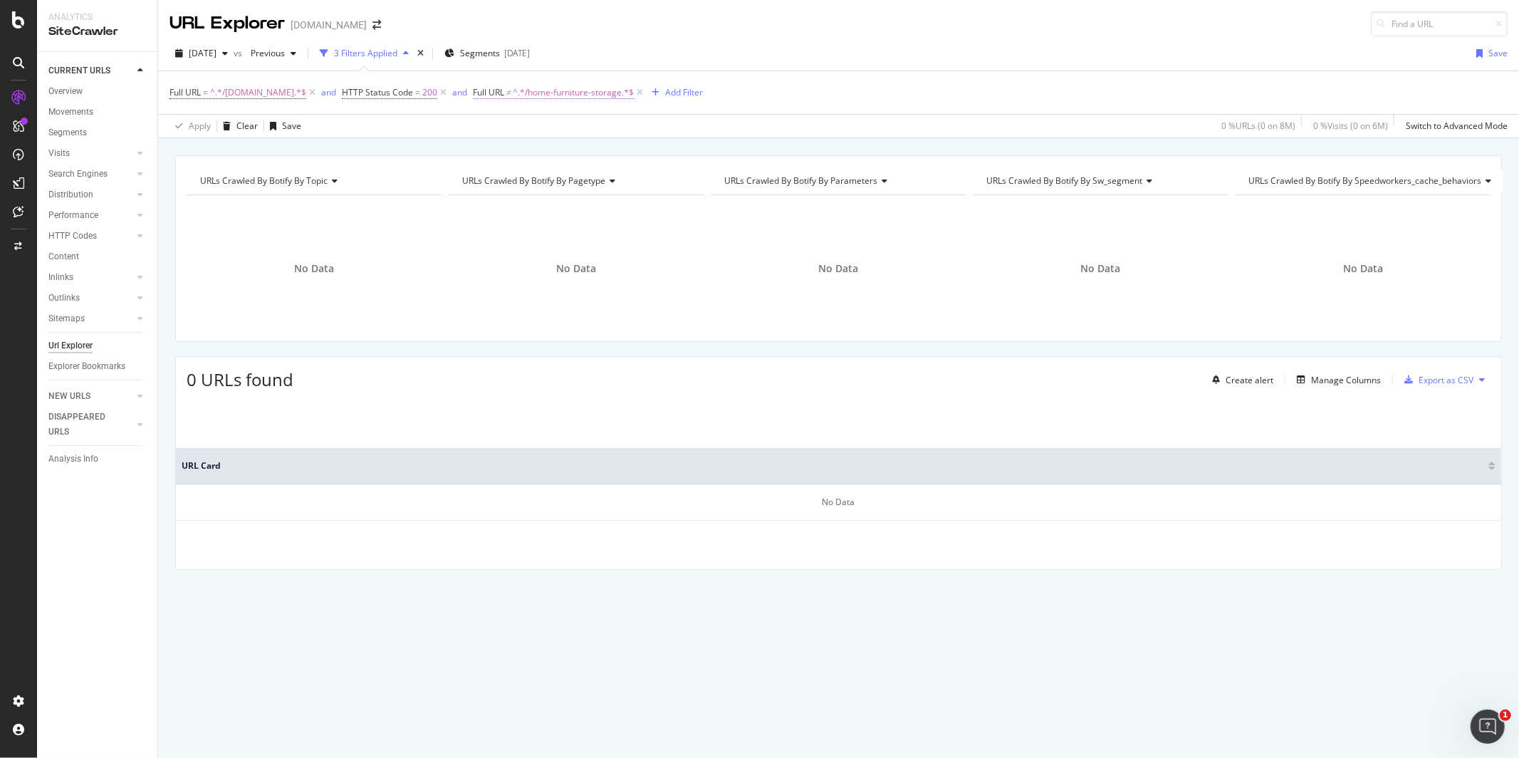
click at [560, 100] on span "^.*/home-furniture-storage.*$" at bounding box center [573, 93] width 121 height 20
click at [531, 129] on span "Doesn't contain" at bounding box center [505, 126] width 62 height 12
click at [525, 263] on div "Contains" at bounding box center [552, 267] width 152 height 19
click at [608, 184] on div "Apply" at bounding box center [618, 183] width 22 height 12
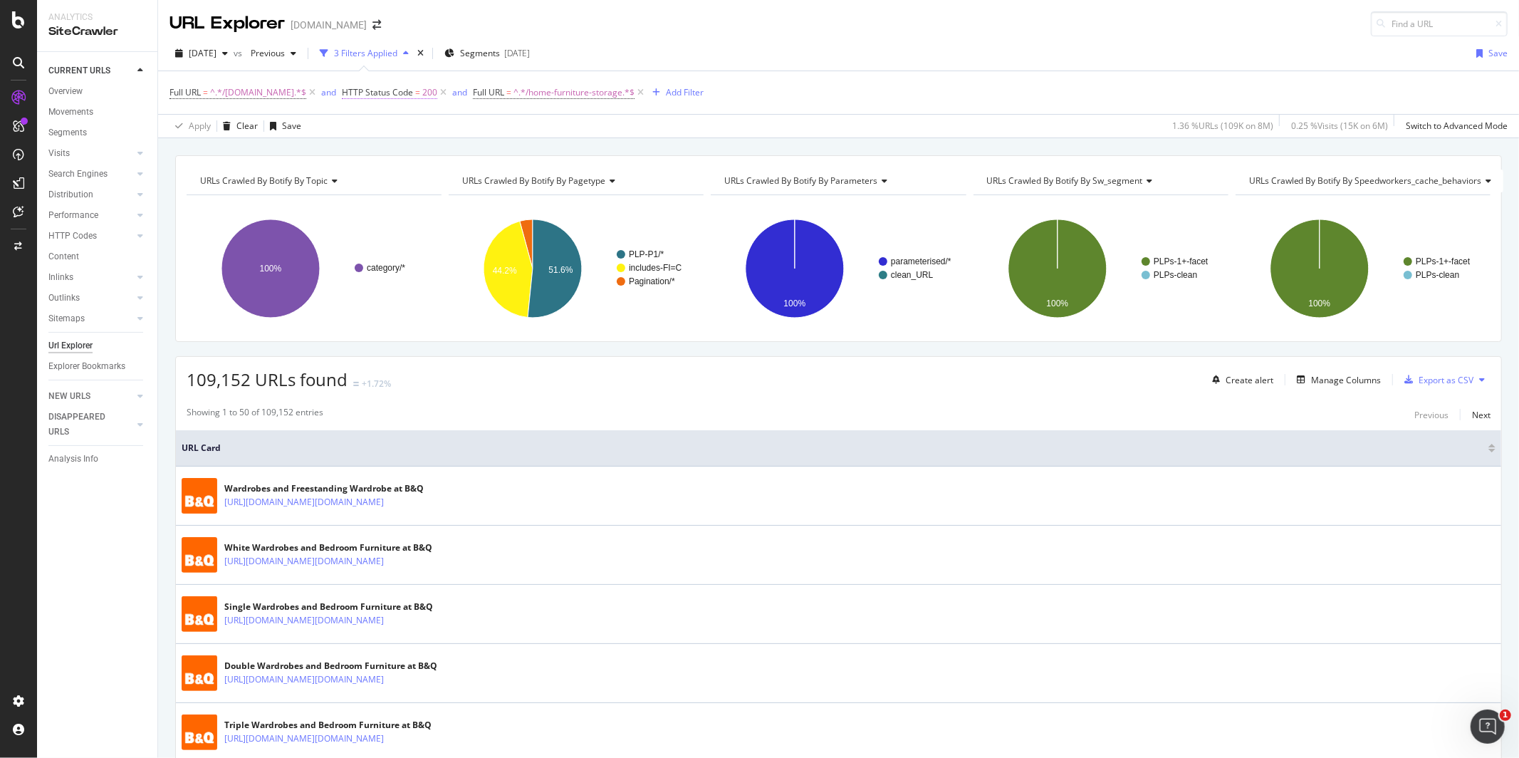
click at [379, 98] on span "HTTP Status Code" at bounding box center [377, 92] width 71 height 12
click at [412, 377] on div "109,152 URLs found +1.72% Create alert Manage Columns Export as CSV" at bounding box center [838, 374] width 1325 height 35
click at [1320, 385] on div "Manage Columns" at bounding box center [1346, 380] width 70 height 12
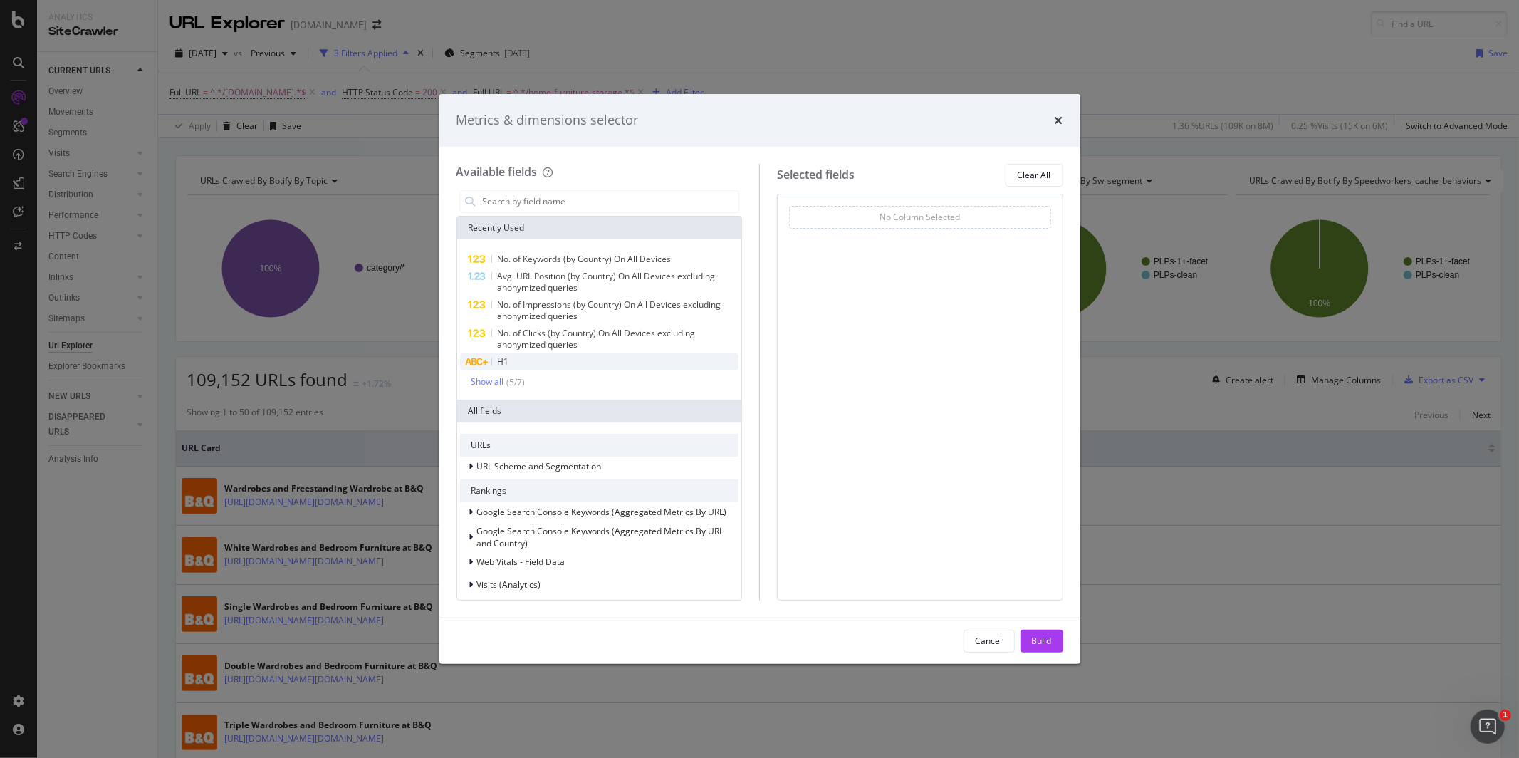
click at [581, 369] on div "H1" at bounding box center [599, 361] width 279 height 17
click at [591, 344] on div "No. of Clicks (by Country) On All Devices excluding anonymized queries" at bounding box center [617, 339] width 241 height 23
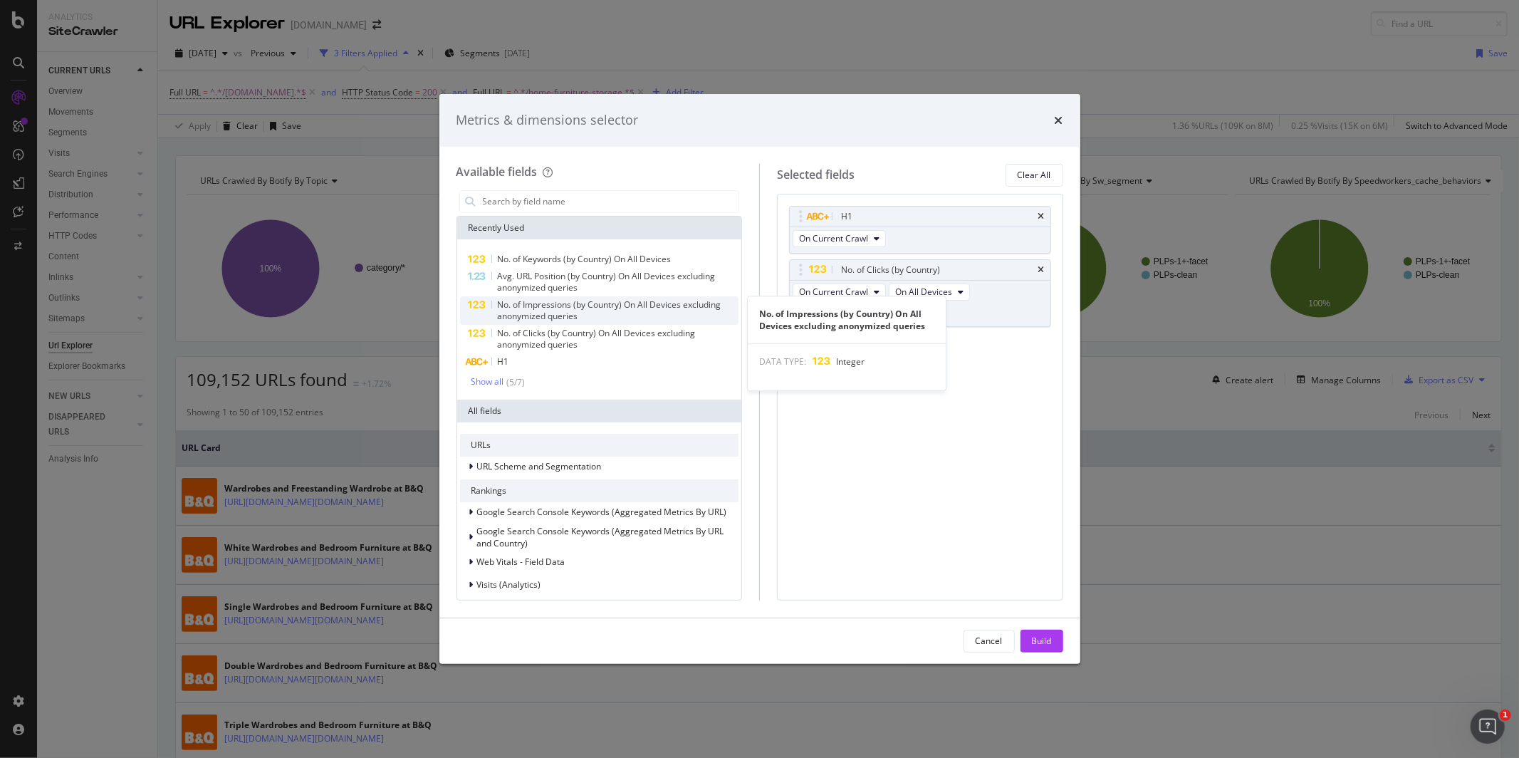
click at [599, 315] on div "No. of Impressions (by Country) On All Devices excluding anonymized queries" at bounding box center [617, 310] width 241 height 23
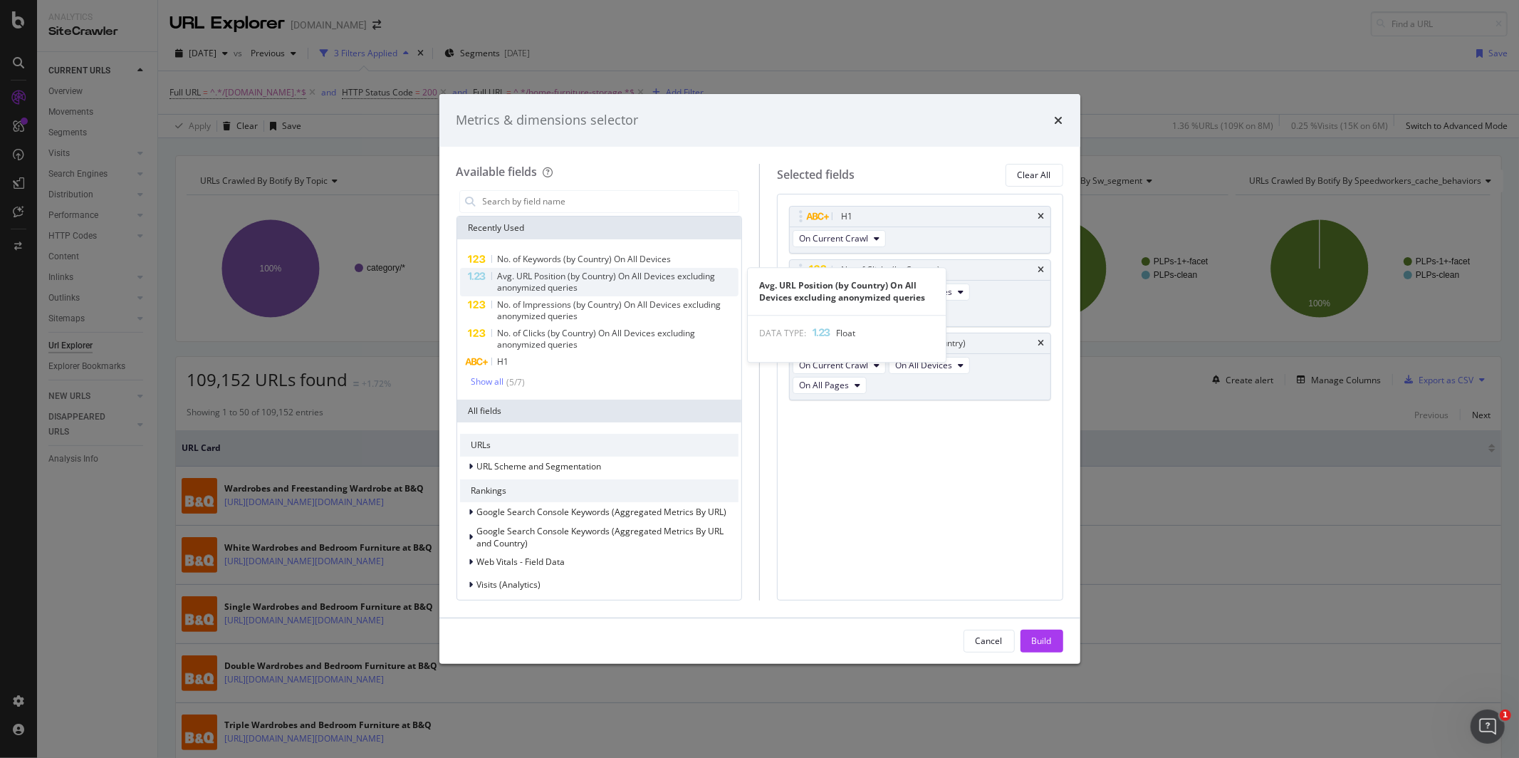
click at [615, 285] on div "Avg. URL Position (by Country) On All Devices excluding anonymized queries" at bounding box center [617, 282] width 241 height 23
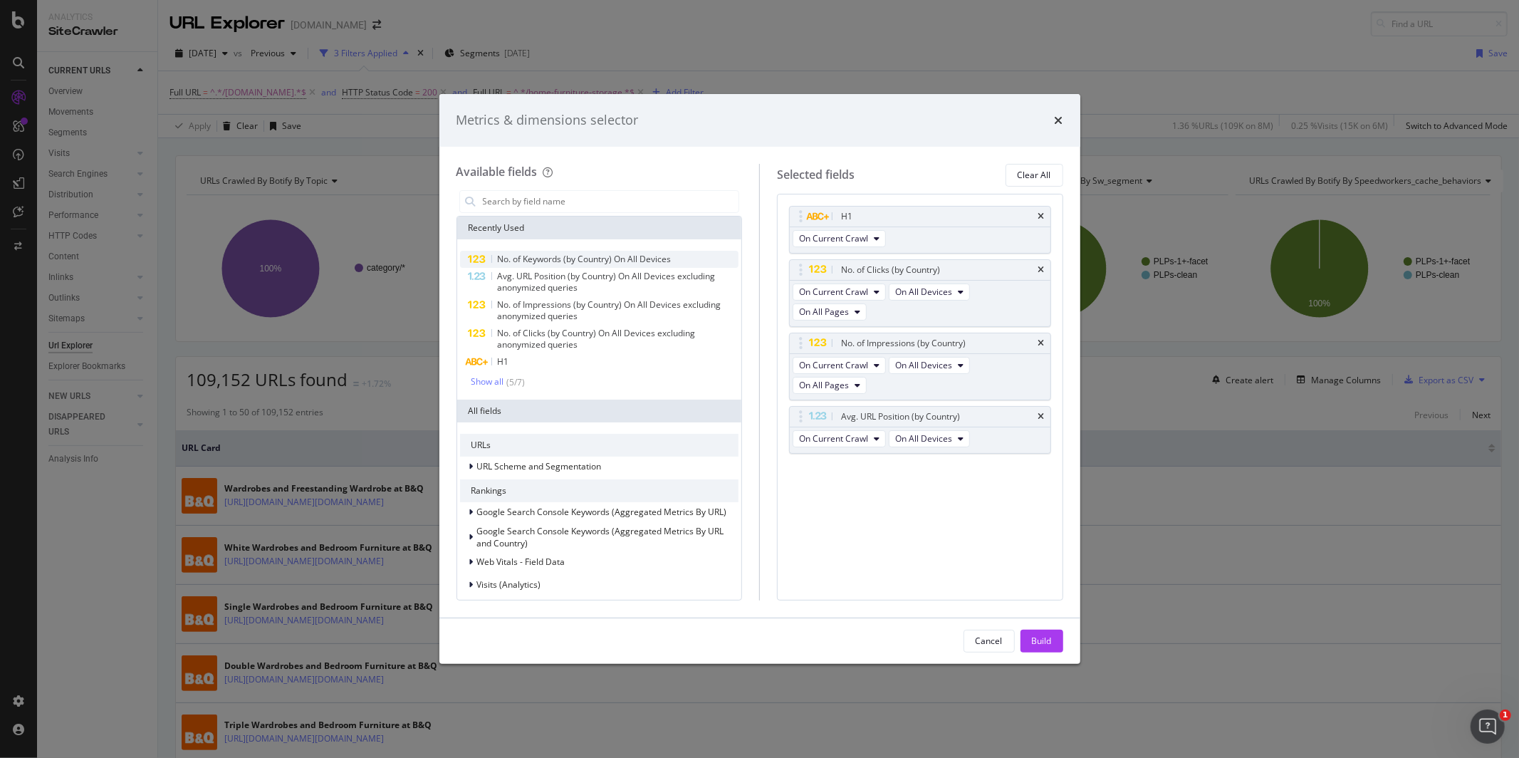
click at [629, 257] on span "No. of Keywords (by Country) On All Devices" at bounding box center [585, 259] width 174 height 12
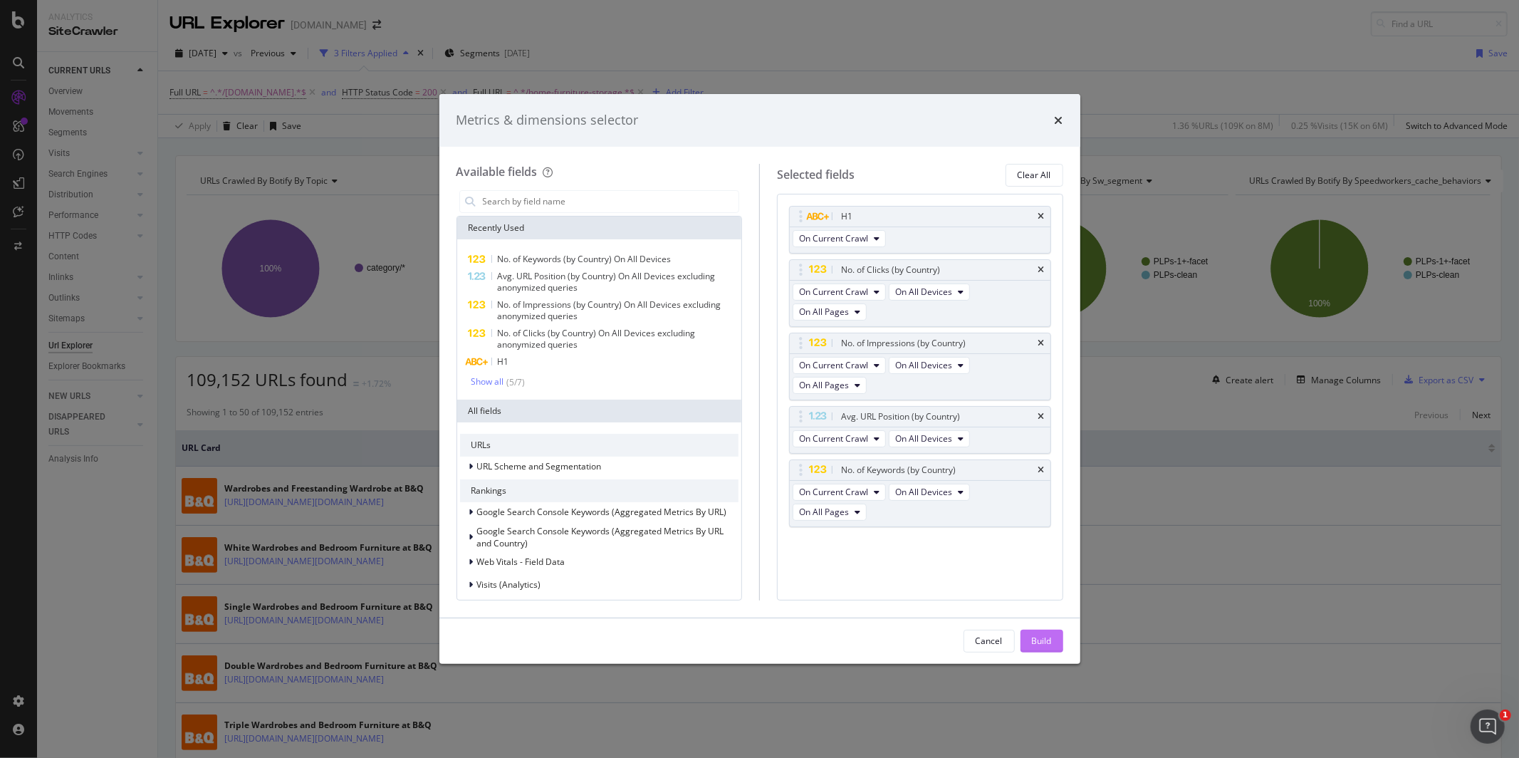
click at [1035, 637] on div "Build" at bounding box center [1042, 641] width 20 height 12
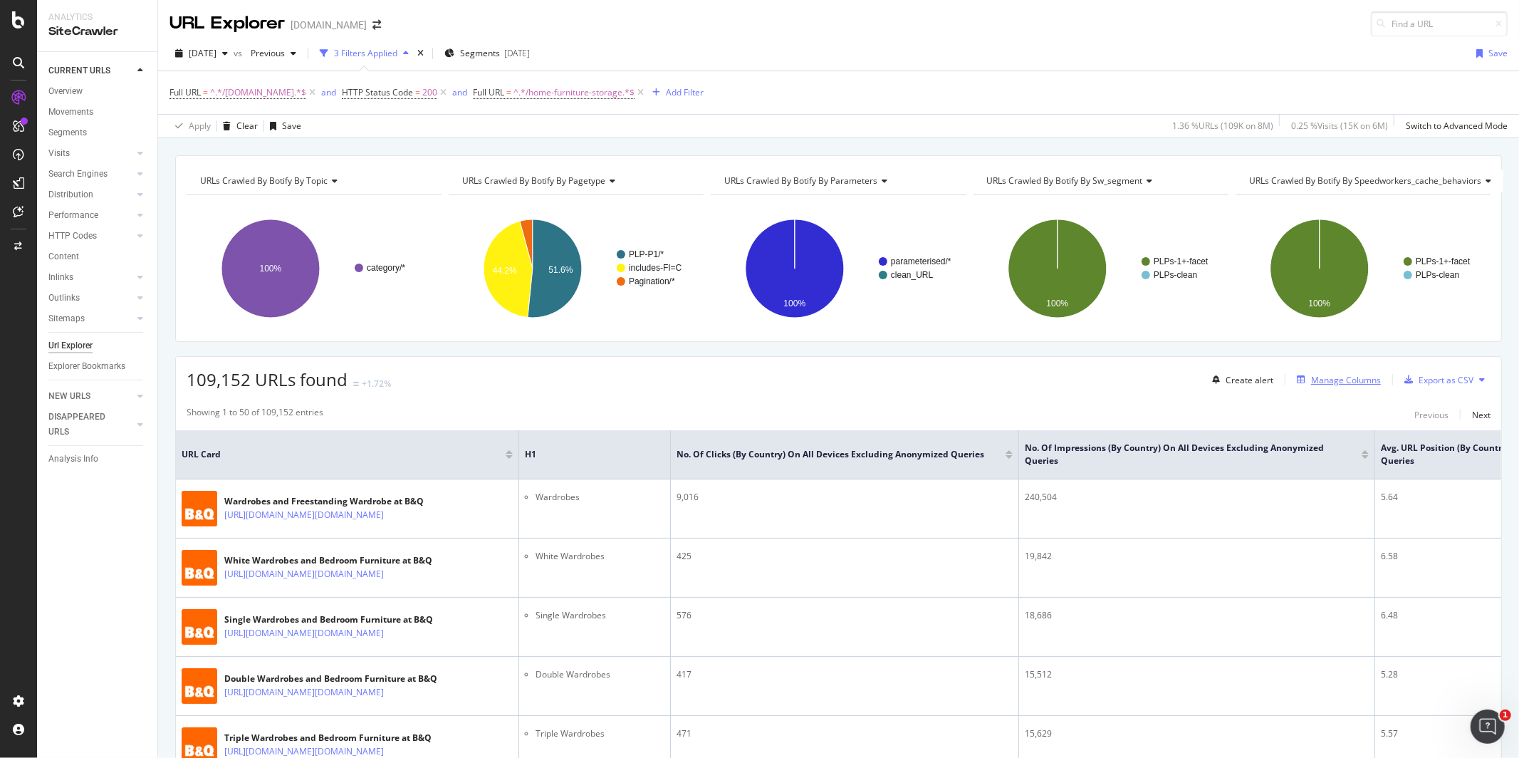
click at [1331, 378] on div "Manage Columns" at bounding box center [1346, 380] width 70 height 12
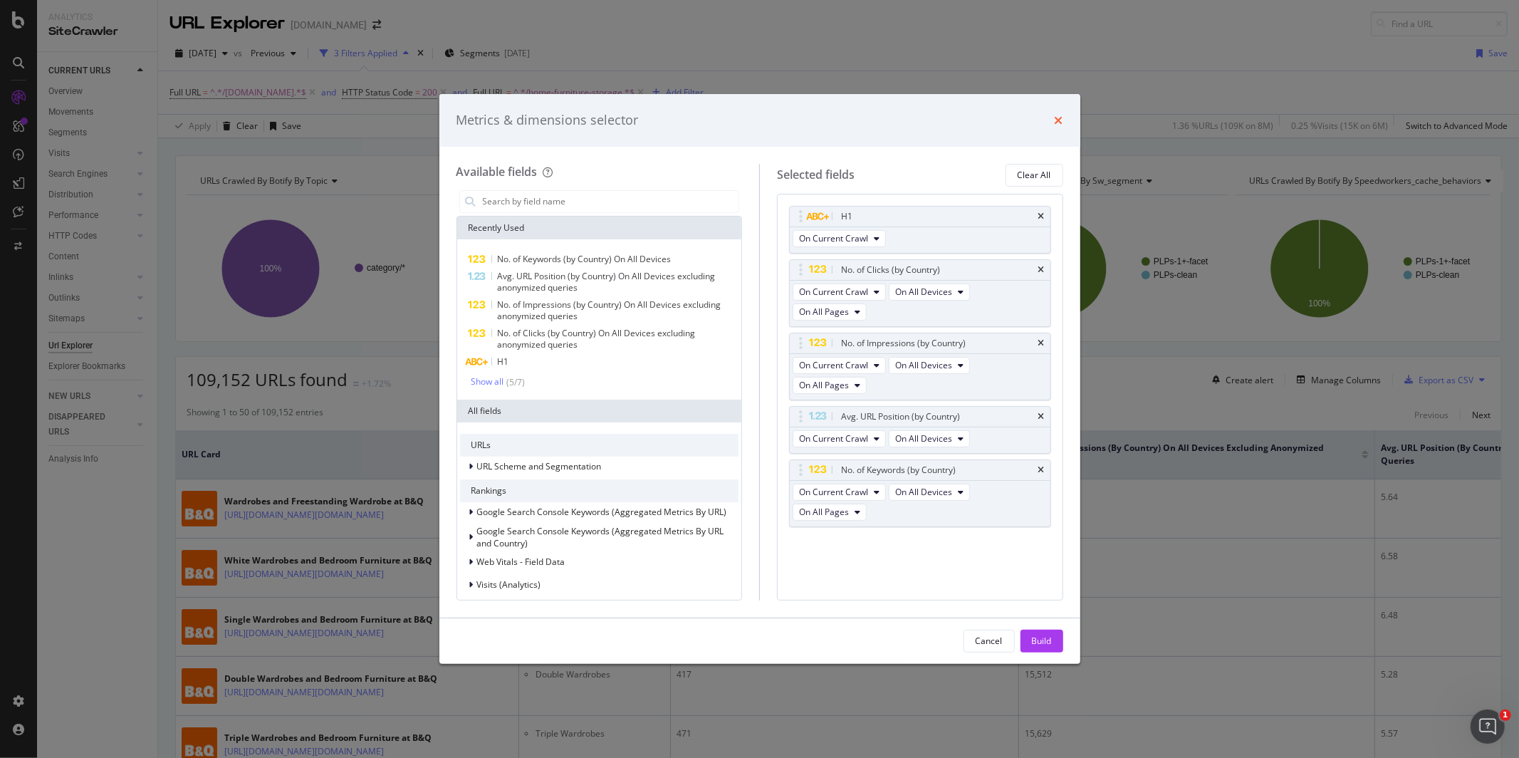
click at [1060, 124] on icon "times" at bounding box center [1059, 120] width 9 height 11
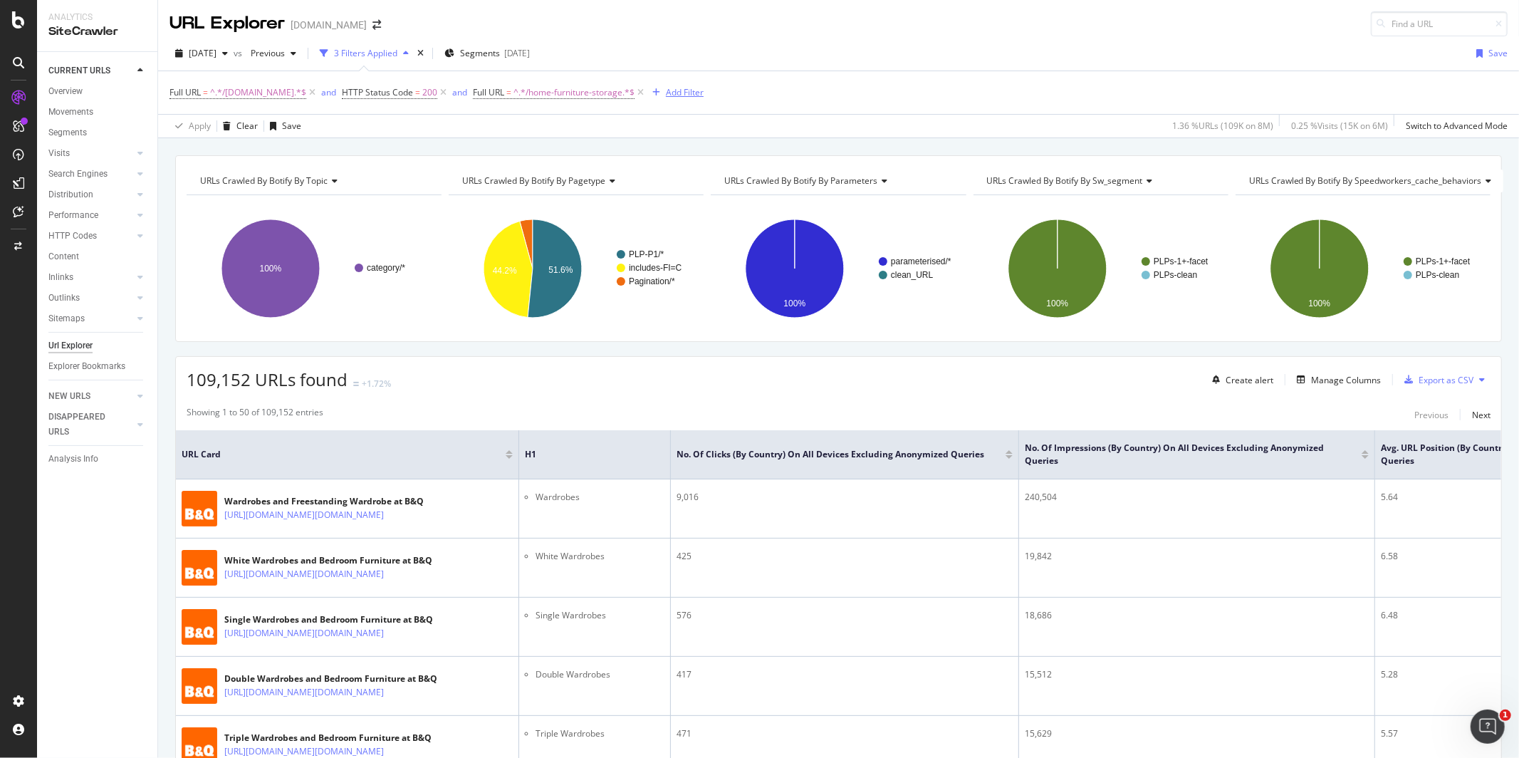
click at [679, 95] on div "Add Filter" at bounding box center [685, 92] width 38 height 12
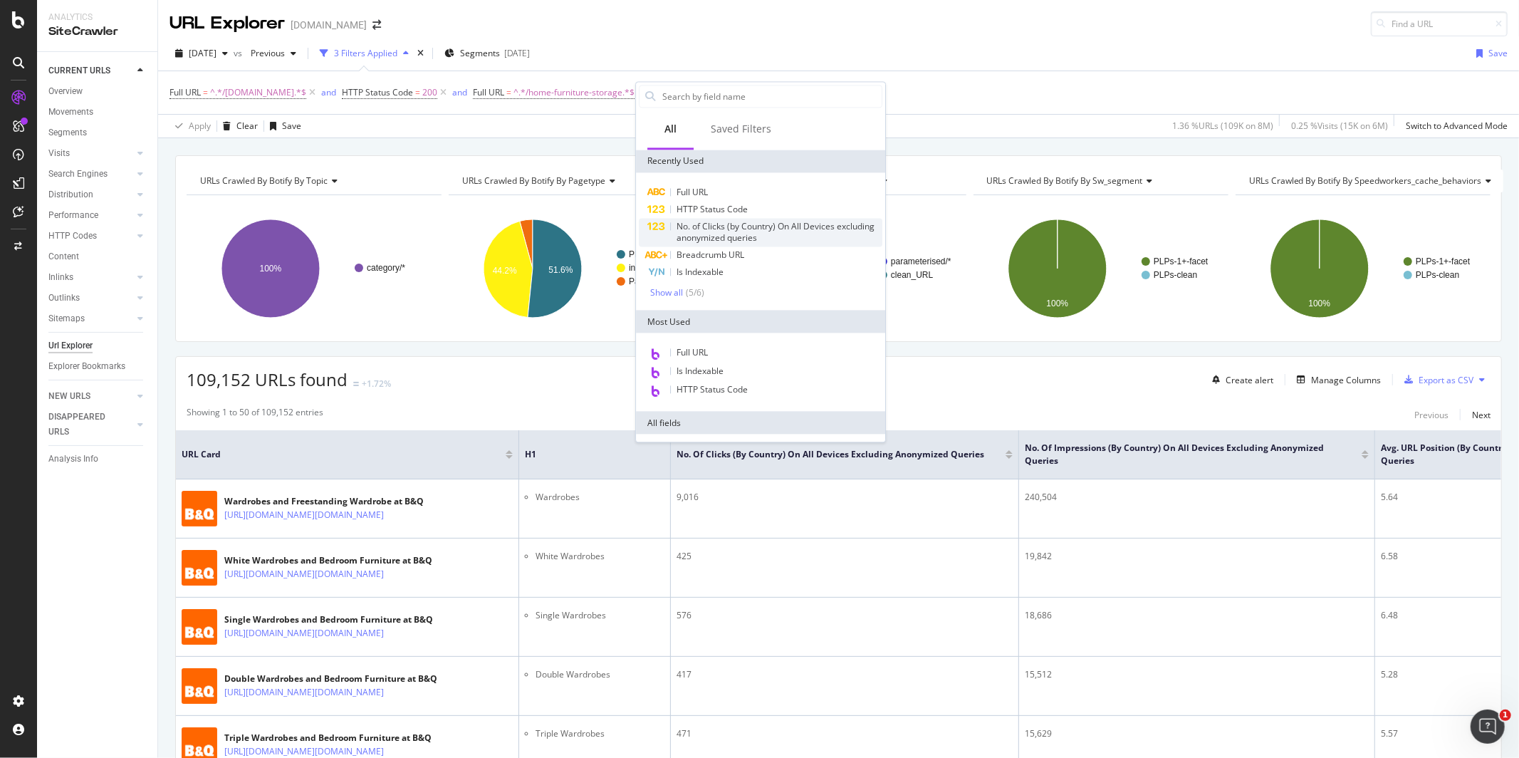
click at [706, 228] on span "No. of Clicks (by Country) On All Devices excluding anonymized queries" at bounding box center [776, 232] width 198 height 24
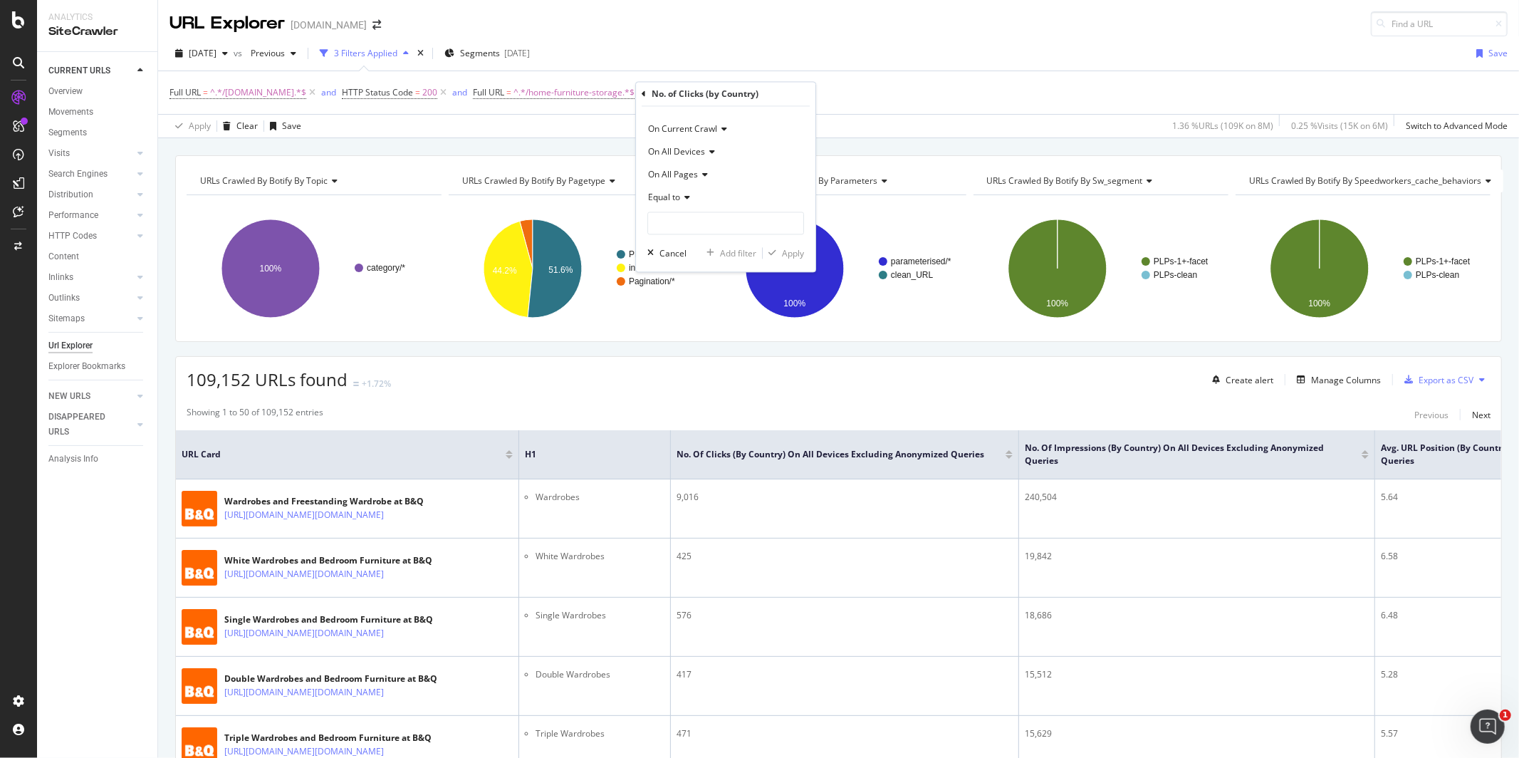
click at [687, 194] on icon at bounding box center [685, 198] width 10 height 9
click at [682, 317] on span "Greater than or equal to" at bounding box center [702, 319] width 96 height 12
click at [692, 221] on input "number" at bounding box center [725, 223] width 157 height 23
type input "1"
click at [793, 258] on div "Apply" at bounding box center [793, 253] width 22 height 12
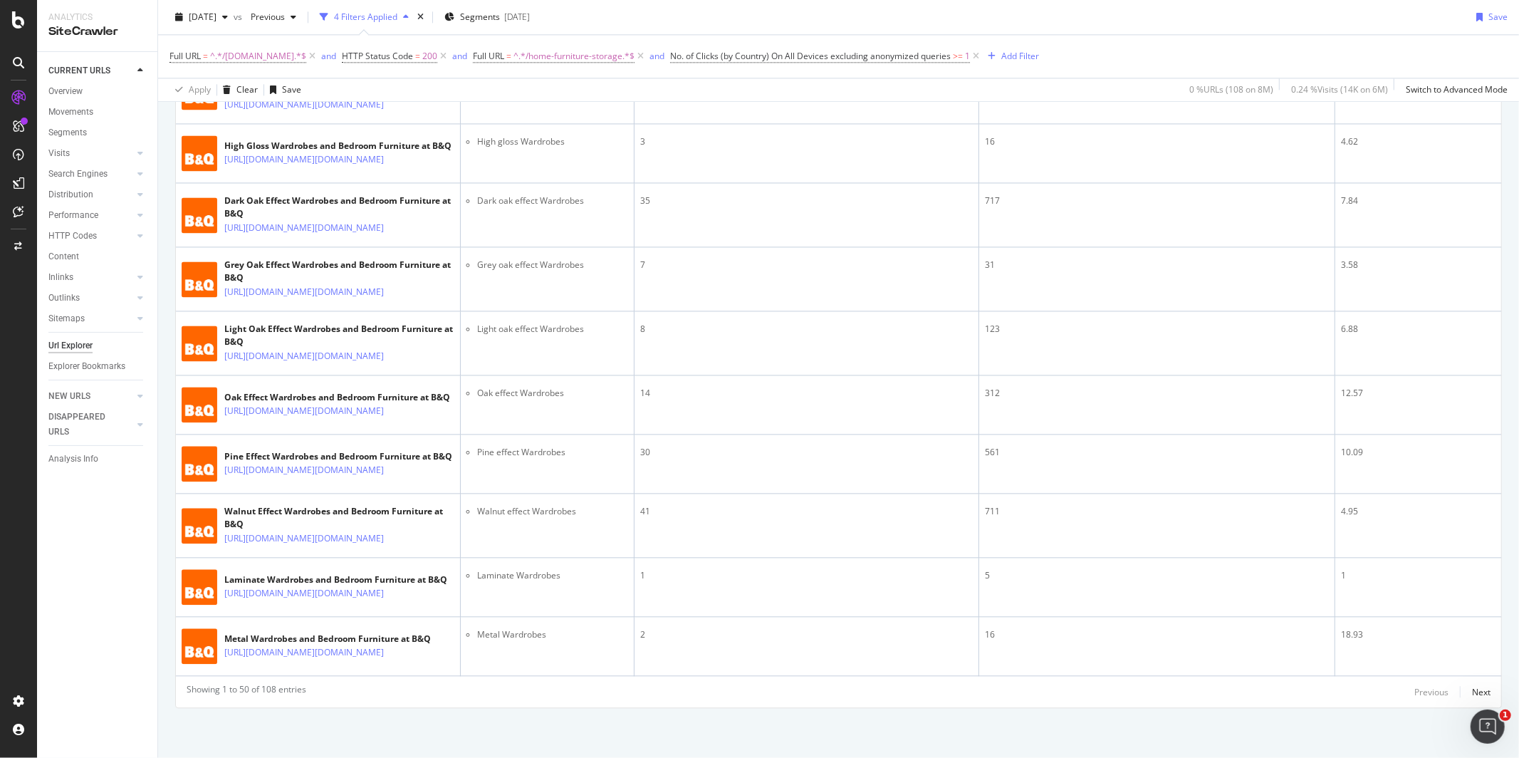
scroll to position [3901, 0]
click at [1478, 692] on div "Next" at bounding box center [1481, 692] width 19 height 12
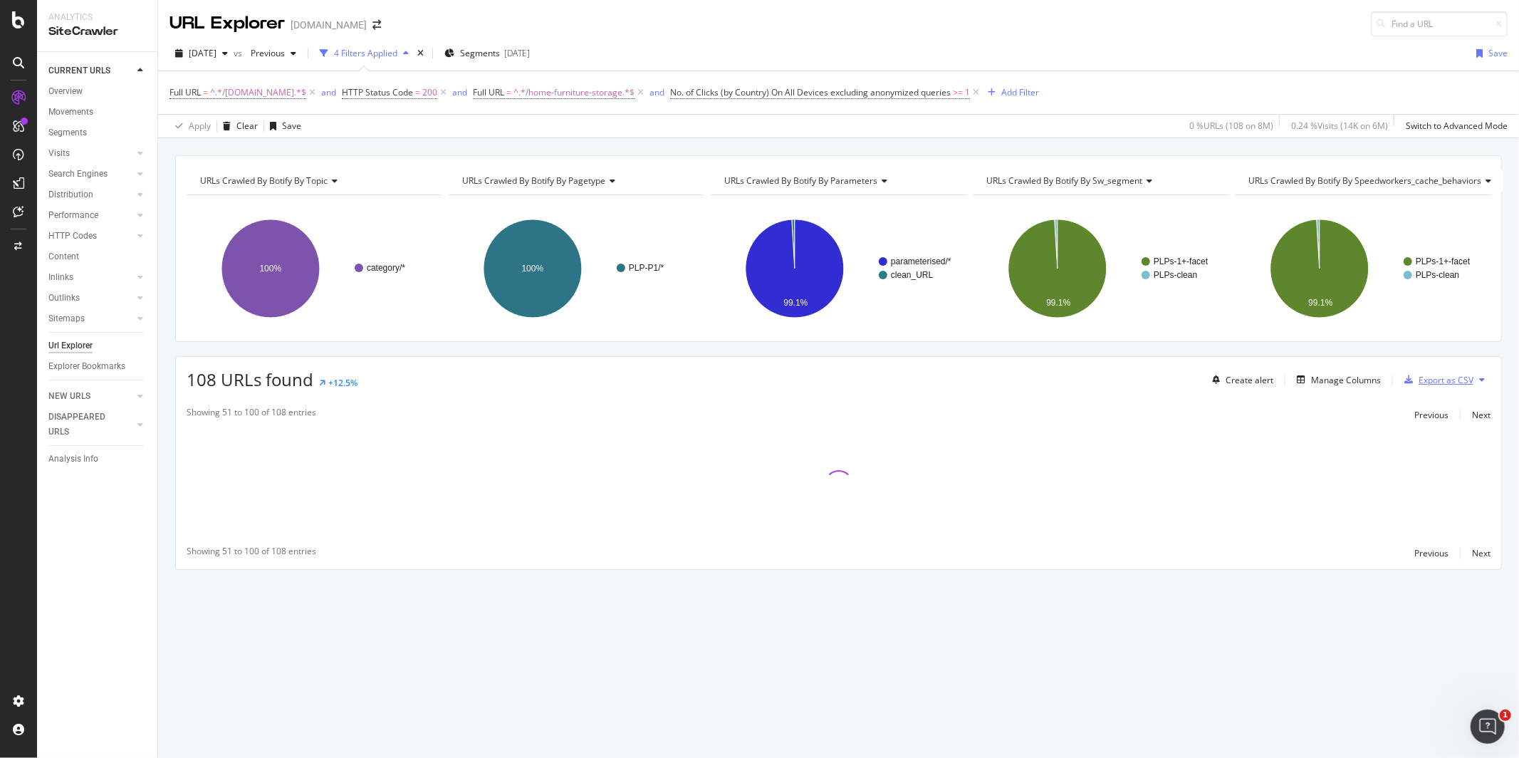
click at [1444, 378] on div "Export as CSV" at bounding box center [1446, 380] width 55 height 12
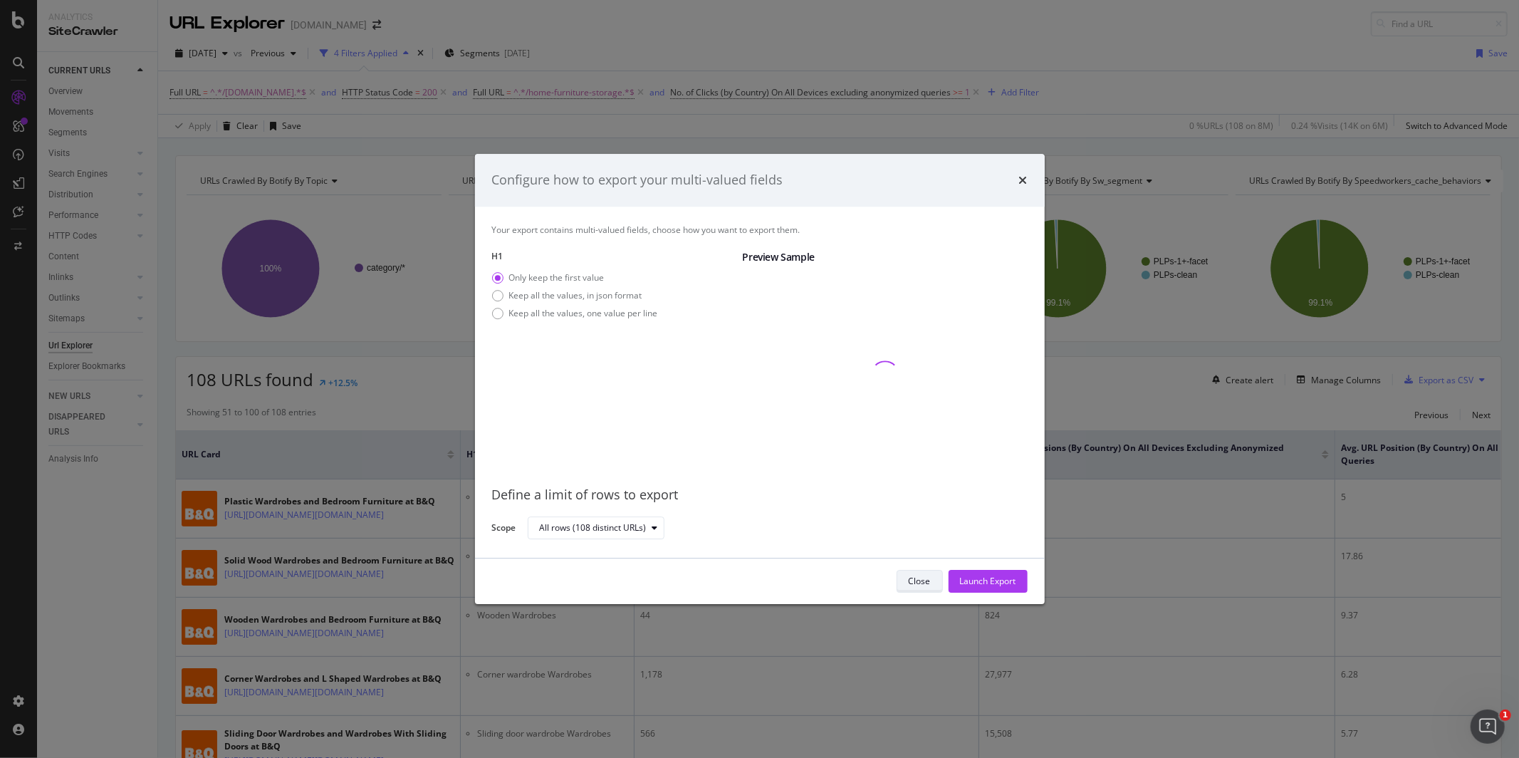
click at [909, 582] on div "Close" at bounding box center [920, 581] width 22 height 12
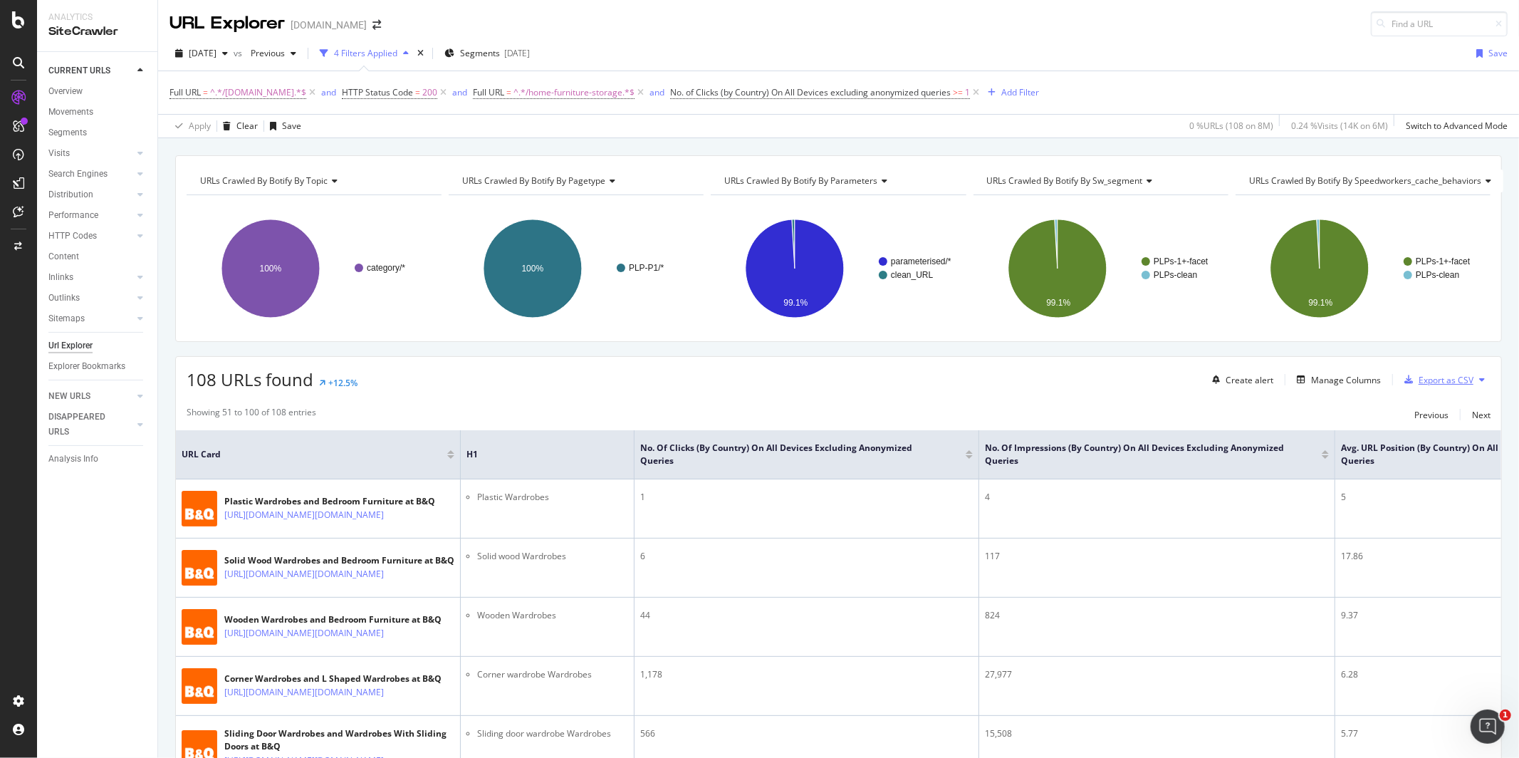
click at [1436, 384] on div "Export as CSV" at bounding box center [1446, 380] width 55 height 12
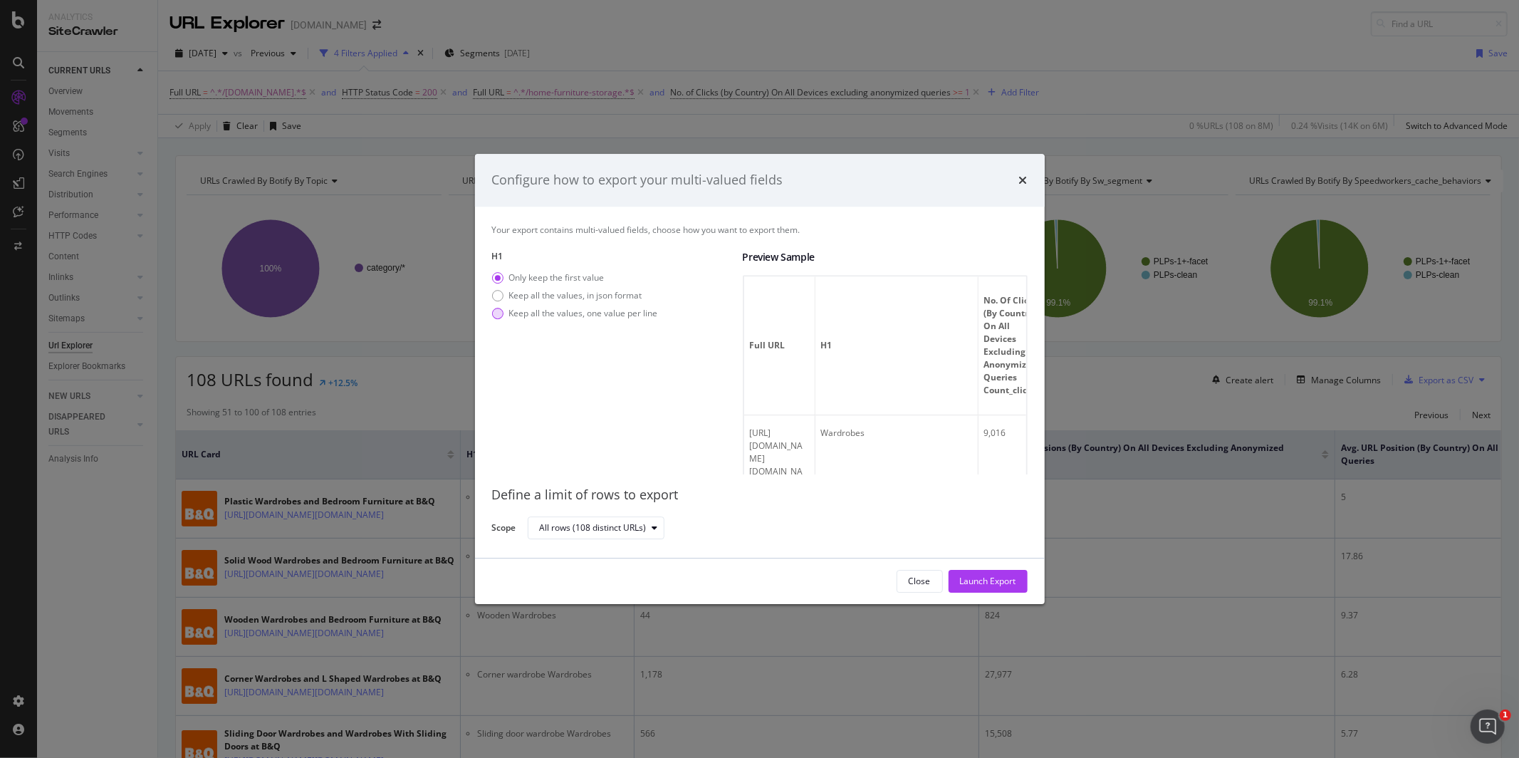
click at [606, 313] on div "Keep all the values, one value per line" at bounding box center [583, 313] width 149 height 12
click at [990, 585] on div "Launch Export" at bounding box center [988, 581] width 56 height 12
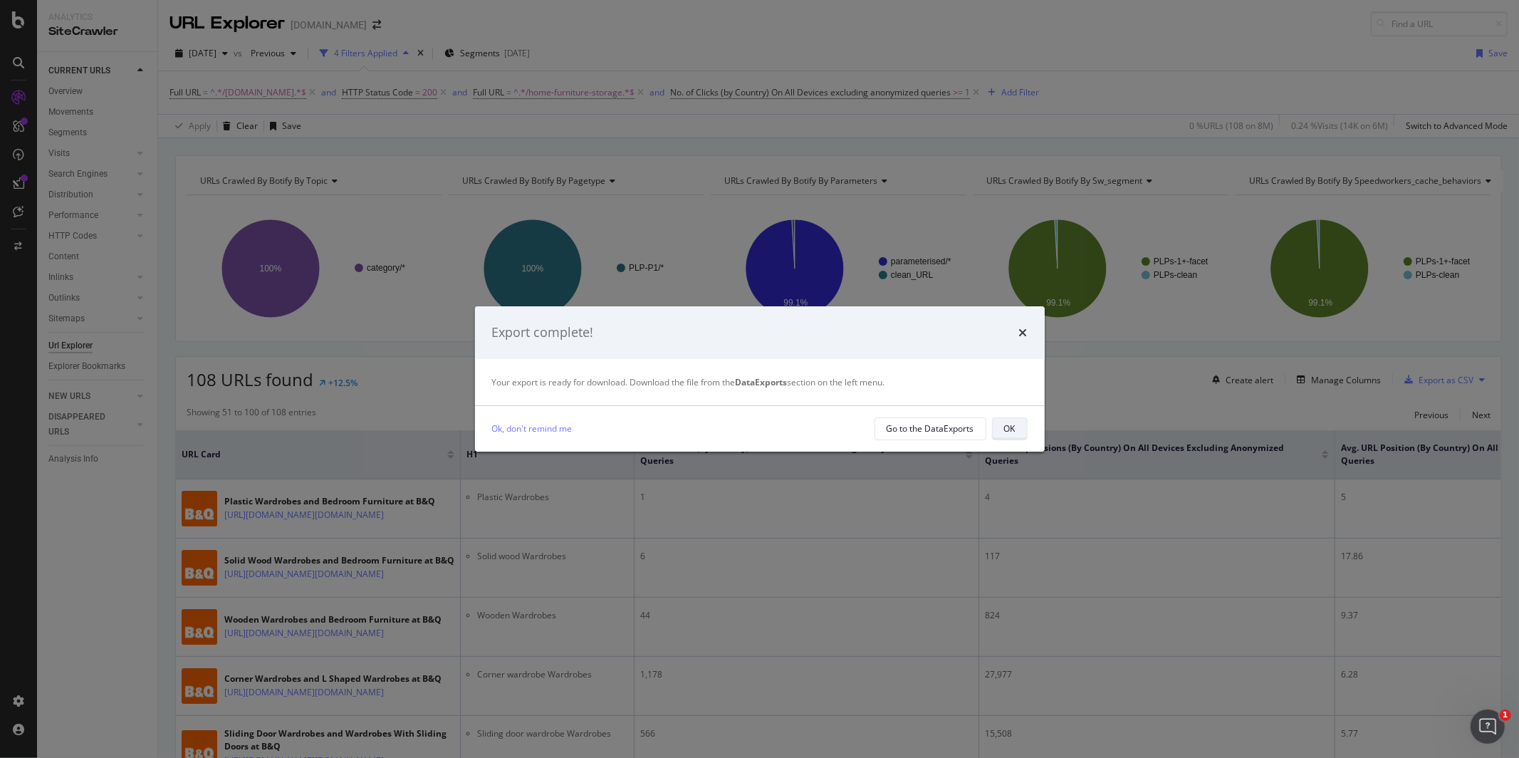
click at [1017, 425] on button "OK" at bounding box center [1010, 428] width 36 height 23
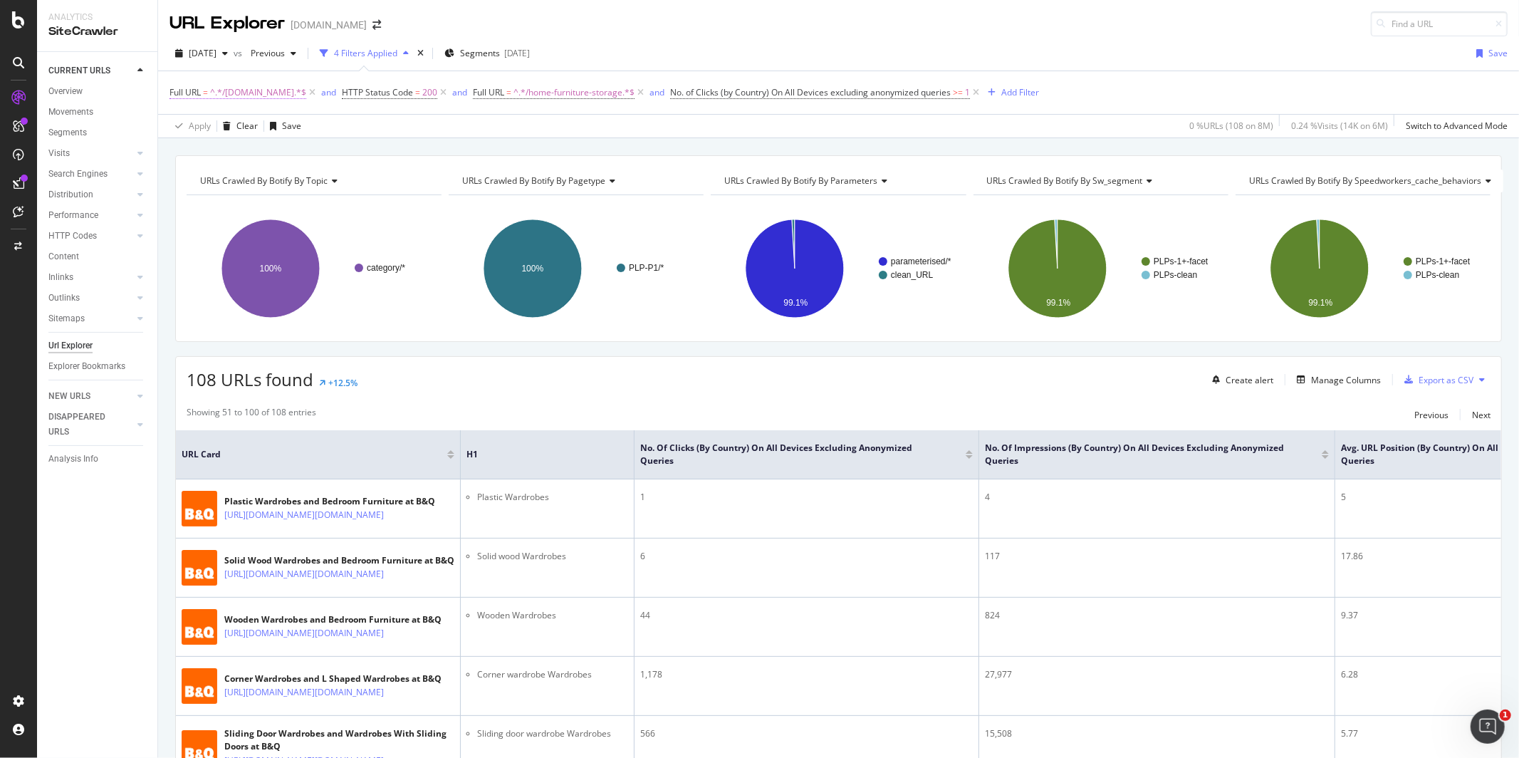
click at [239, 90] on span "^.*/[DOMAIN_NAME].*$" at bounding box center [258, 93] width 96 height 20
click at [217, 131] on icon at bounding box center [222, 126] width 10 height 9
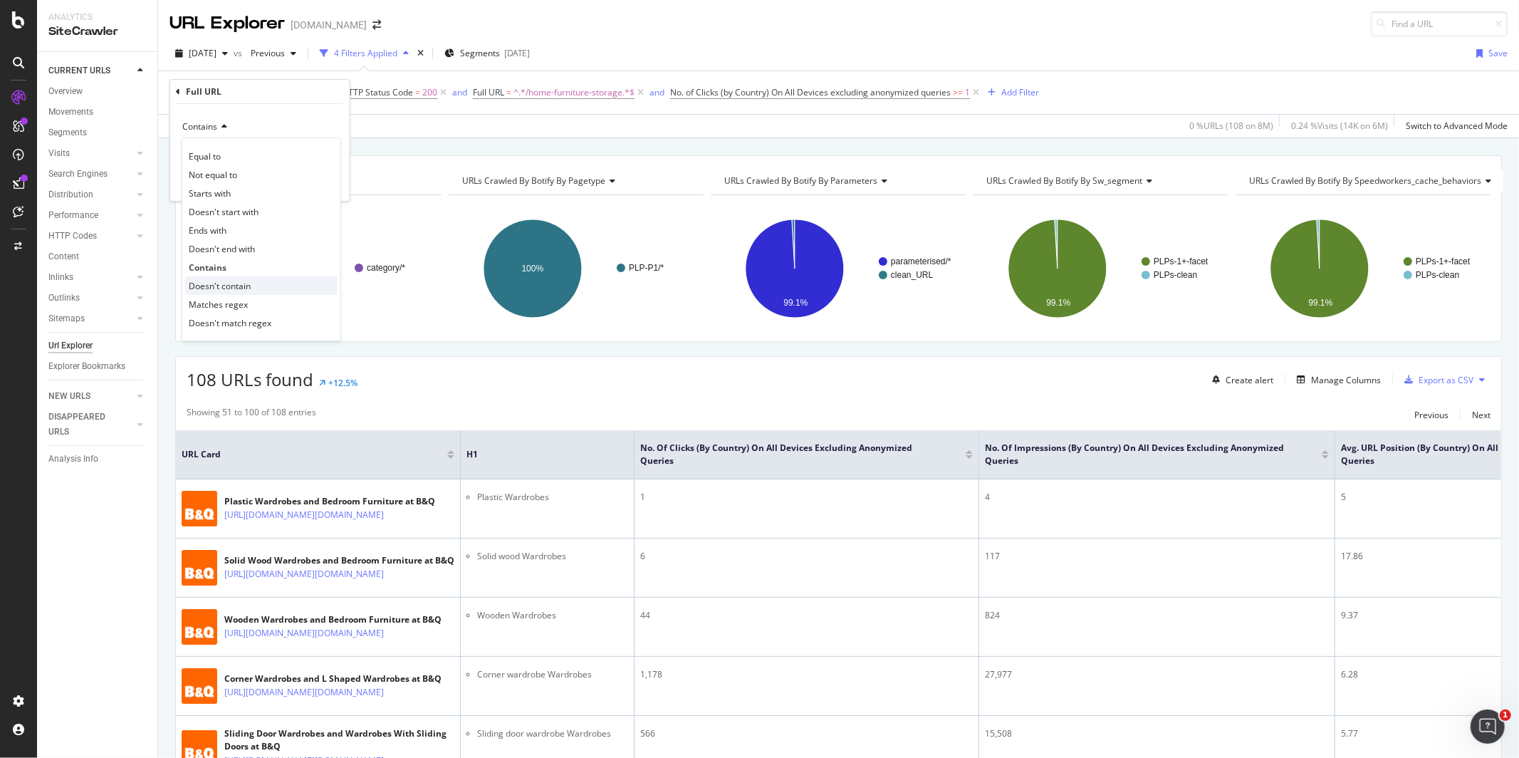
click at [219, 280] on span "Doesn't contain" at bounding box center [220, 286] width 62 height 12
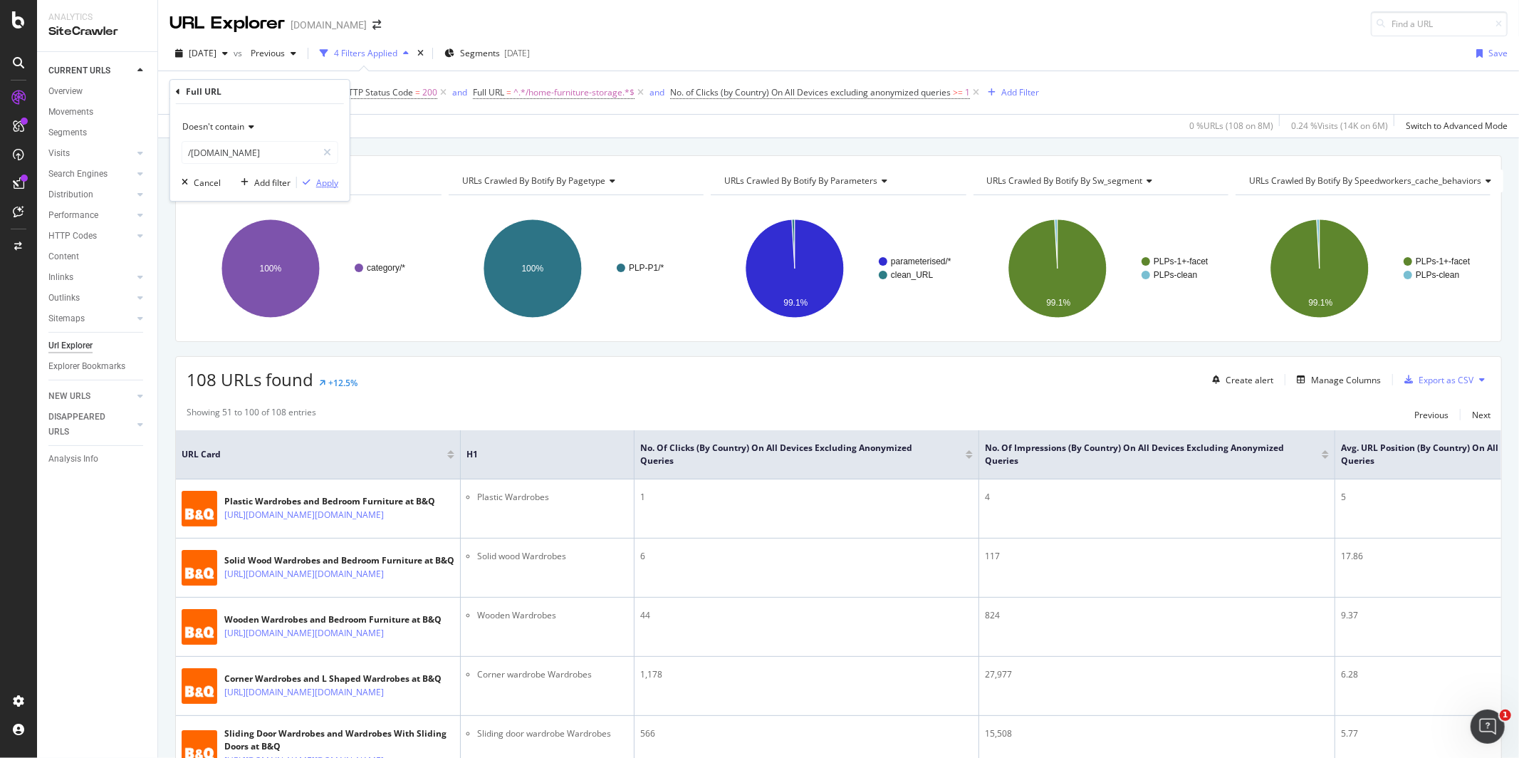
click at [330, 178] on div "Apply" at bounding box center [327, 183] width 22 height 12
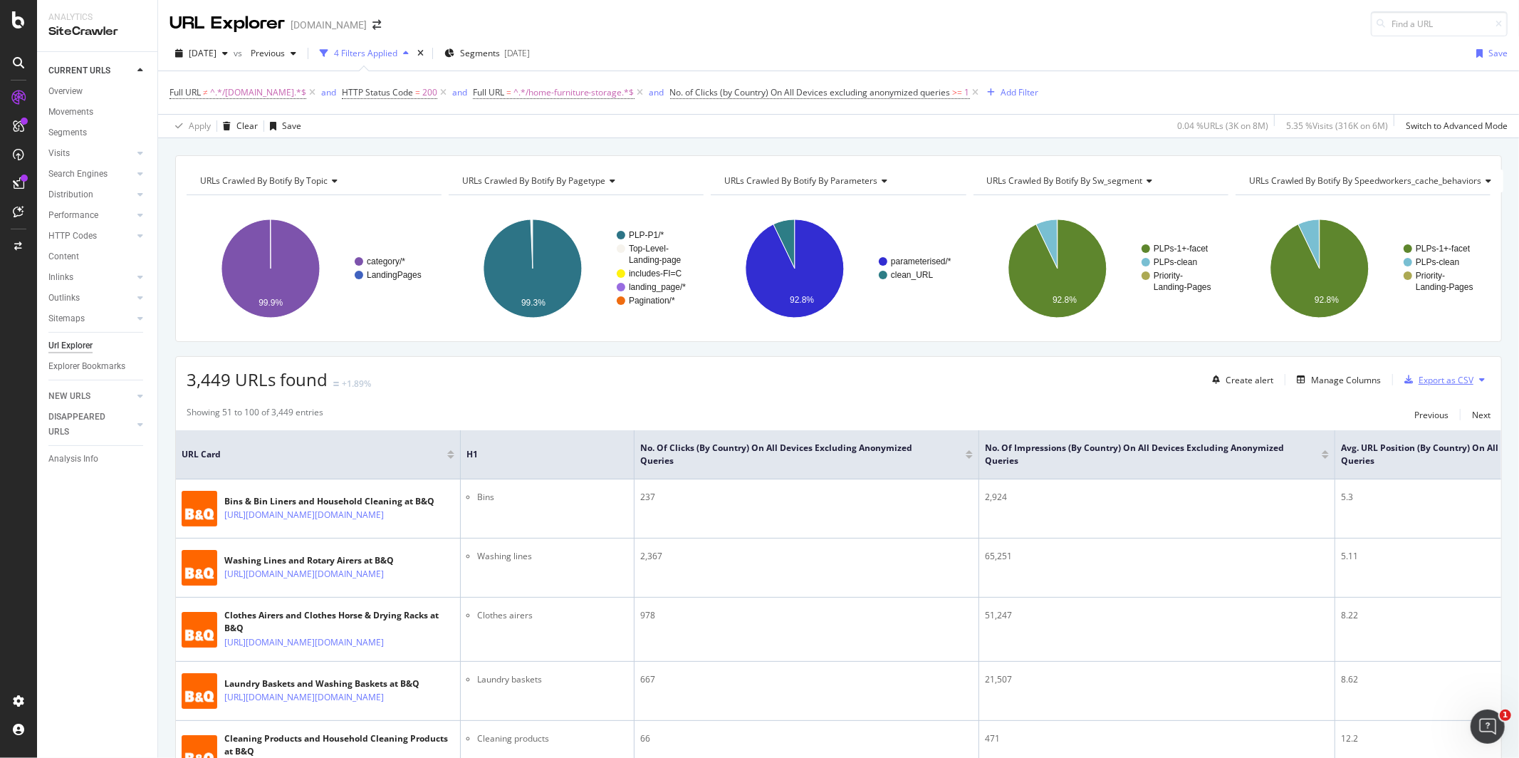
click at [1448, 385] on div "Export as CSV" at bounding box center [1446, 380] width 55 height 12
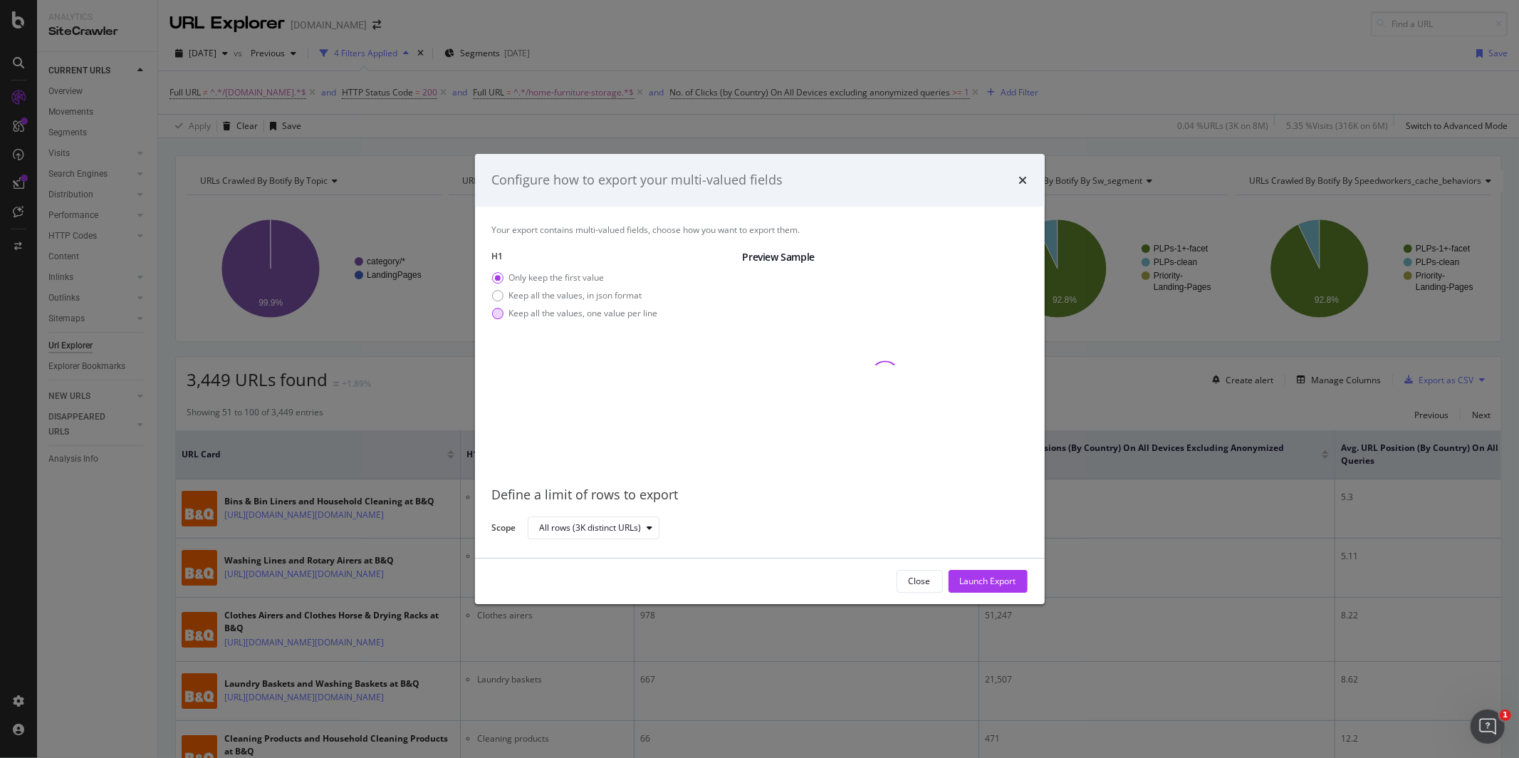
click at [638, 315] on div "Keep all the values, one value per line" at bounding box center [583, 313] width 149 height 12
click at [971, 586] on div "Launch Export" at bounding box center [988, 581] width 56 height 12
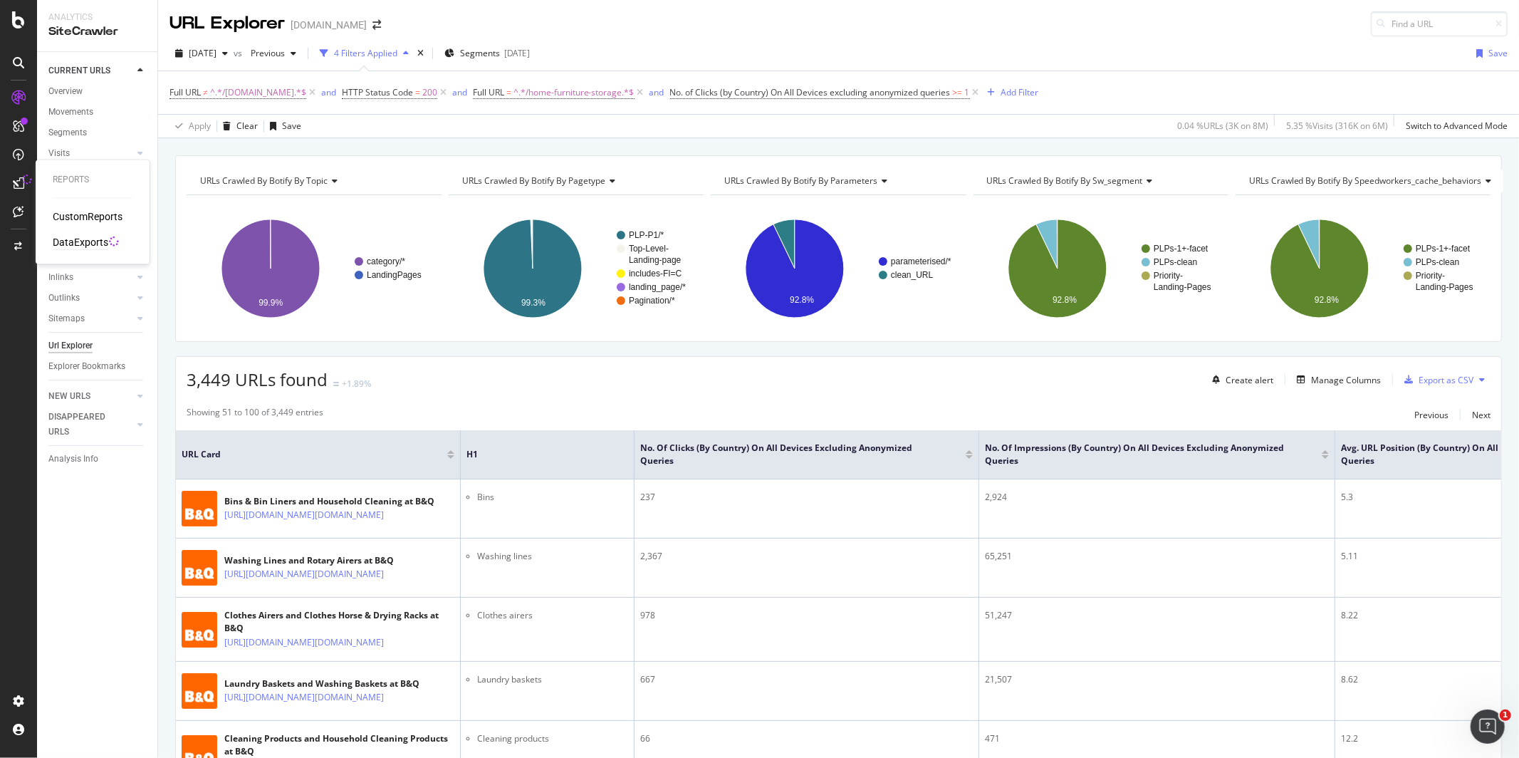
click at [77, 239] on div "DataExports" at bounding box center [81, 243] width 56 height 14
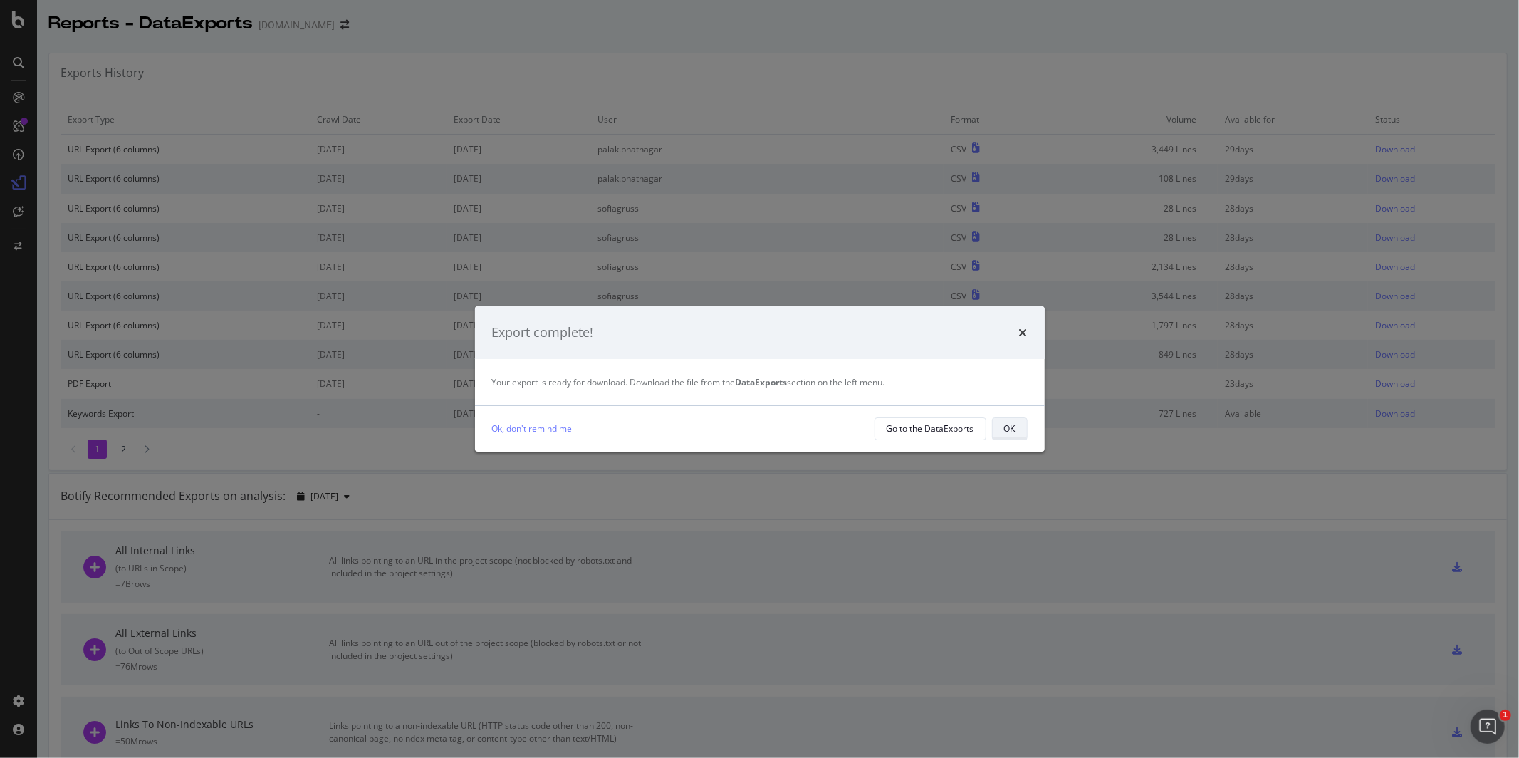
click at [1022, 432] on button "OK" at bounding box center [1010, 428] width 36 height 23
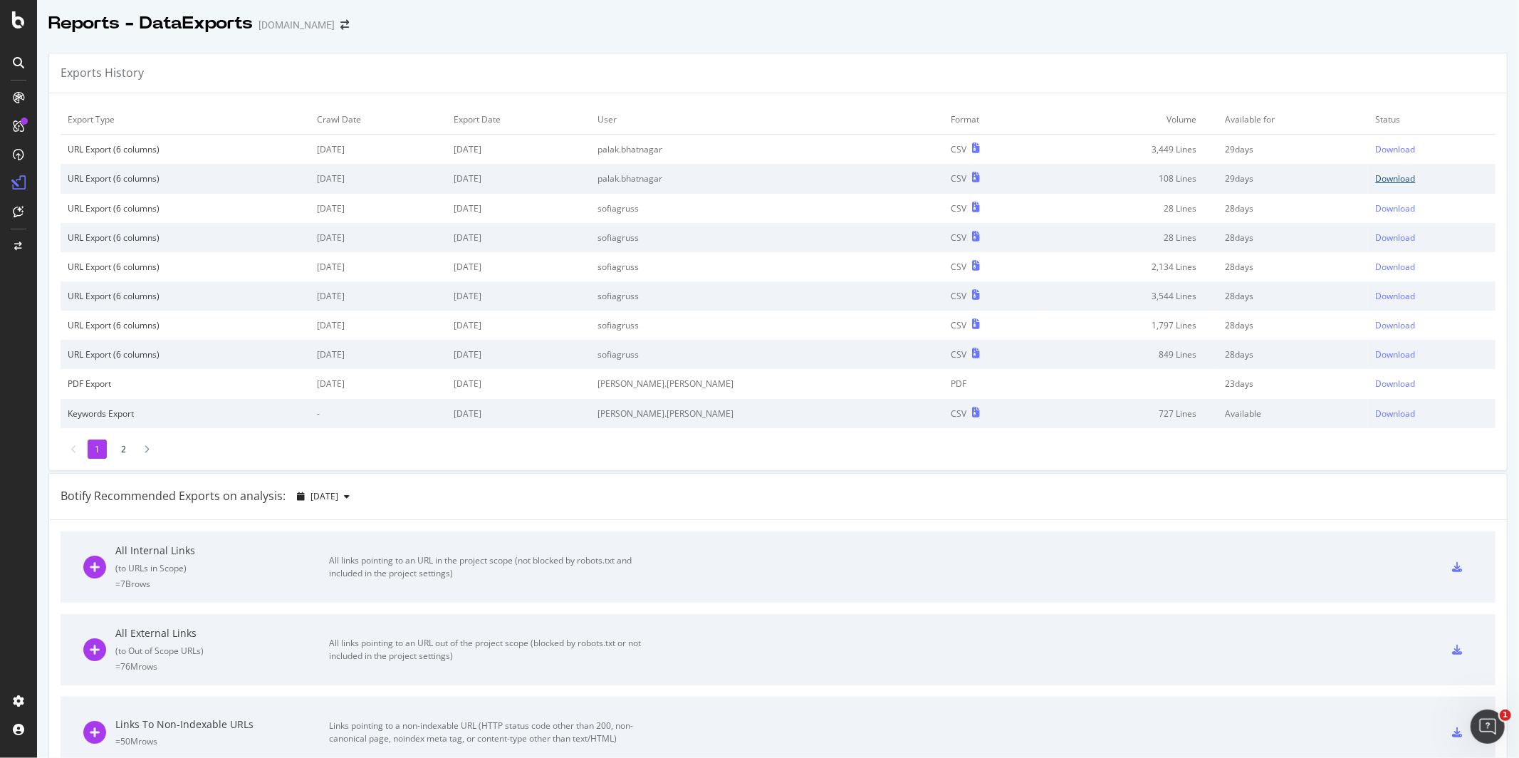
click at [1381, 179] on div "Download" at bounding box center [1395, 178] width 40 height 12
click at [1394, 144] on div "Download" at bounding box center [1395, 149] width 40 height 12
